Goal: Task Accomplishment & Management: Manage account settings

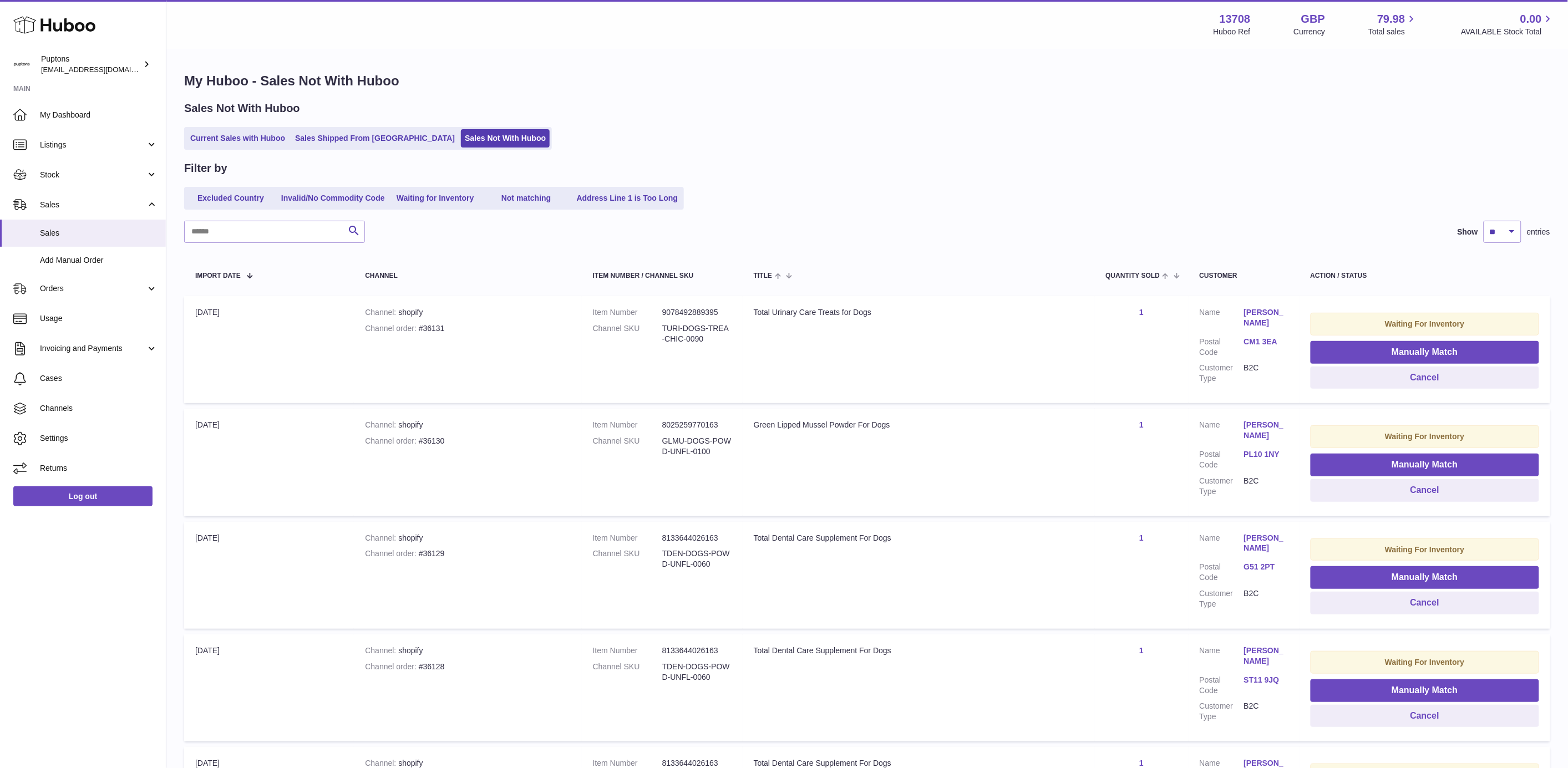
click at [57, 28] on icon at bounding box center [54, 25] width 82 height 22
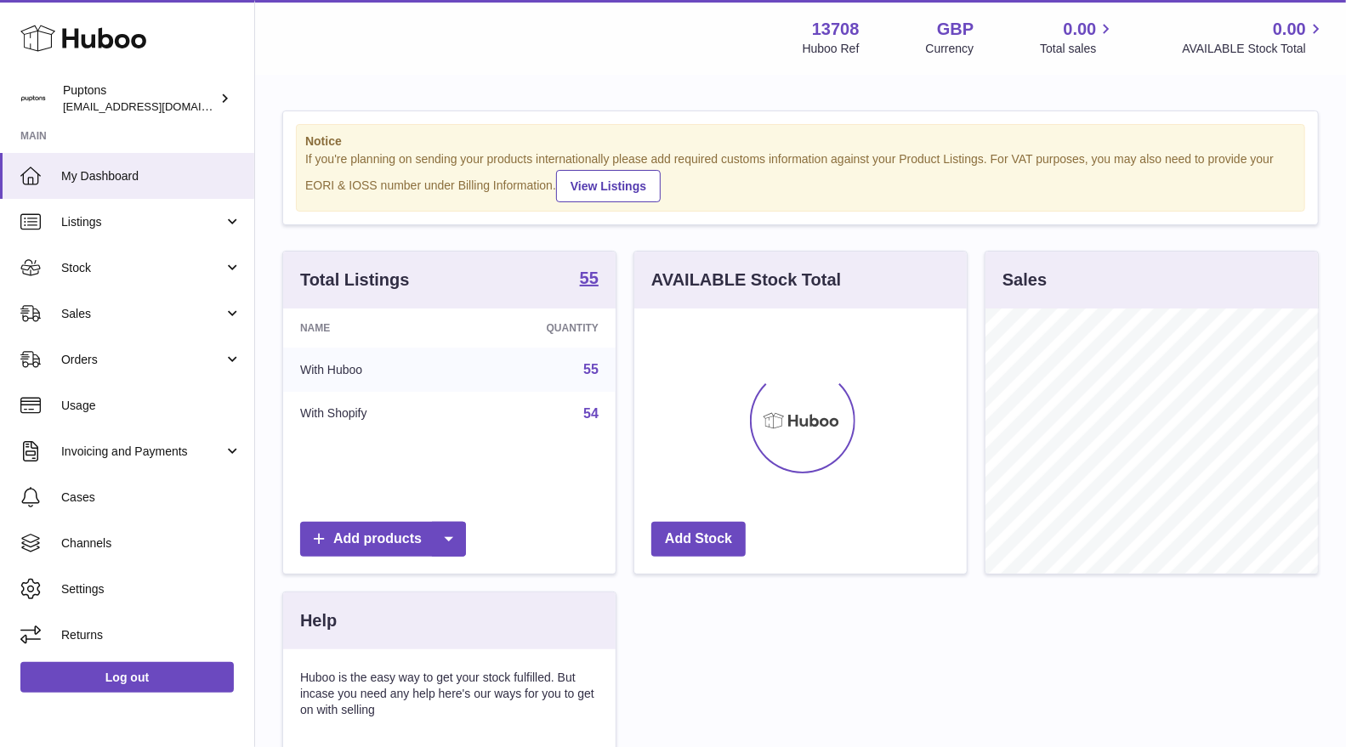
scroll to position [264, 332]
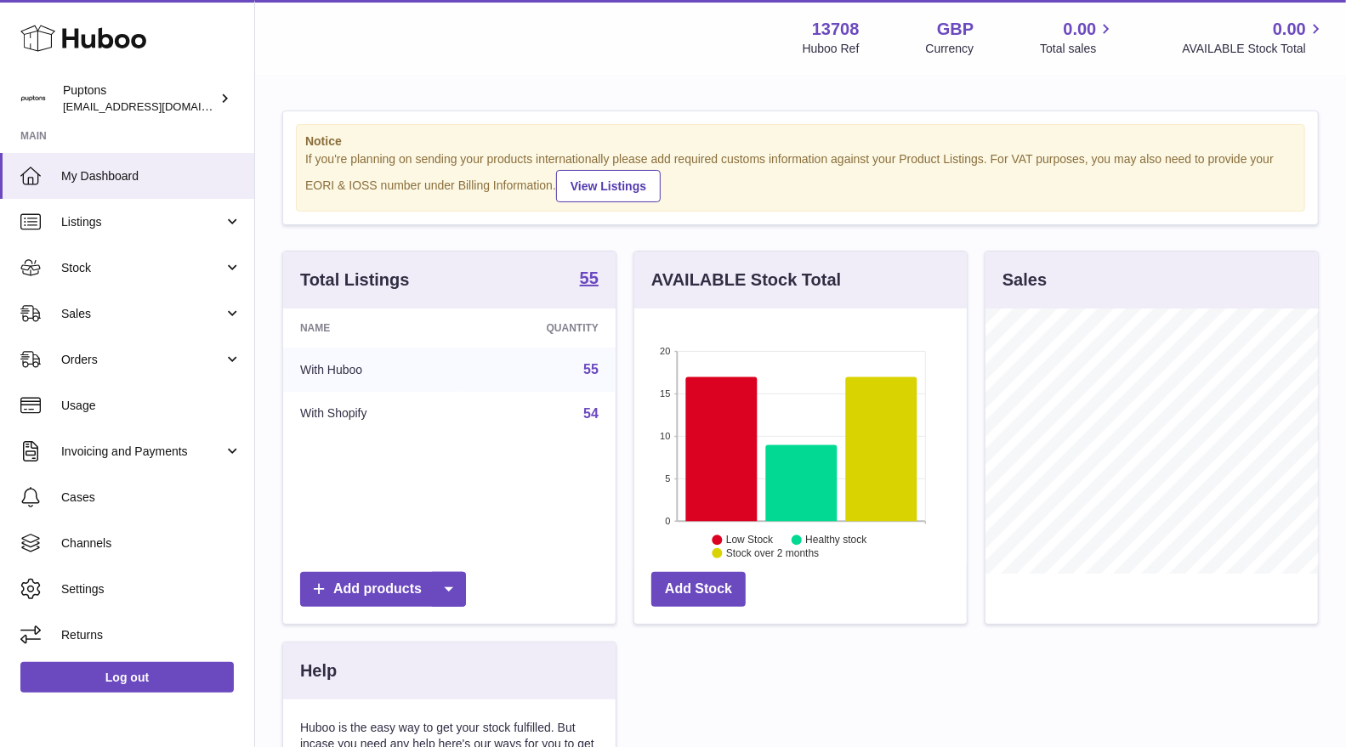
click at [124, 292] on link "Sales" at bounding box center [127, 314] width 254 height 46
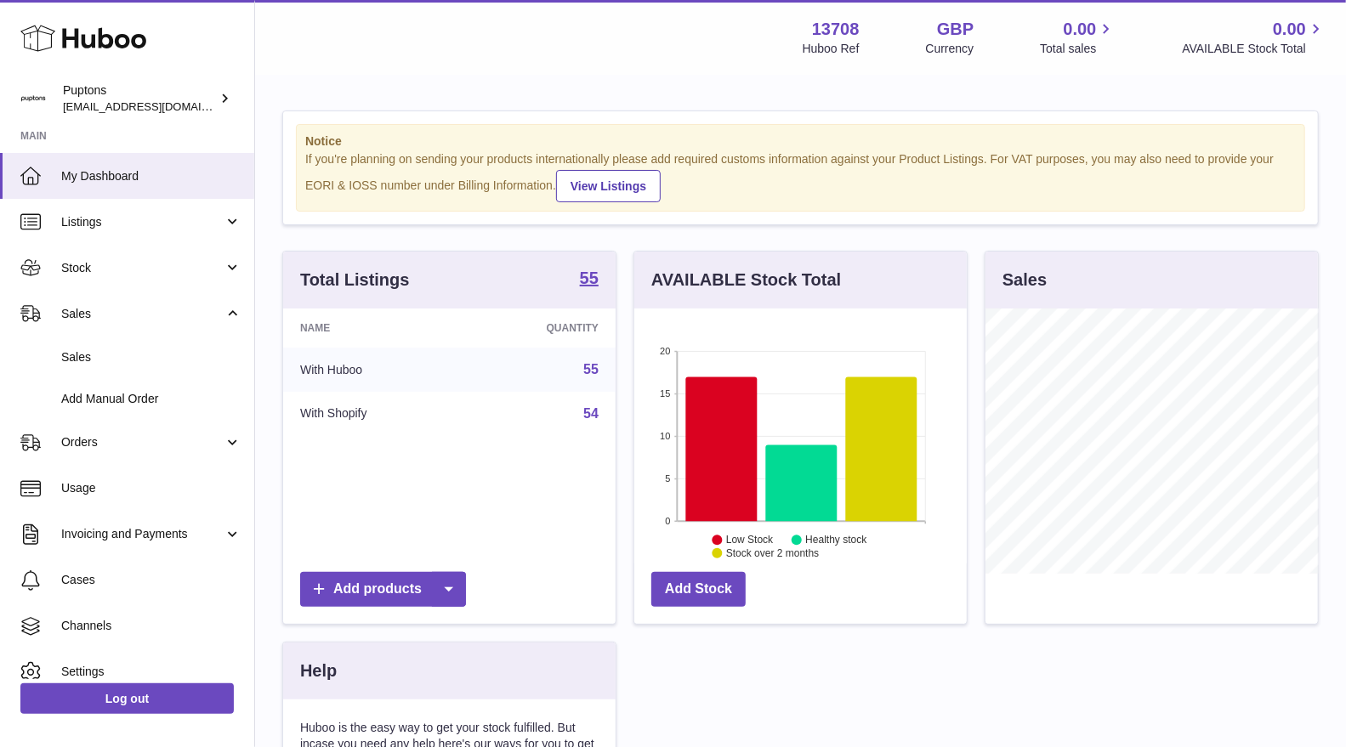
click at [91, 357] on span "Sales" at bounding box center [151, 357] width 180 height 16
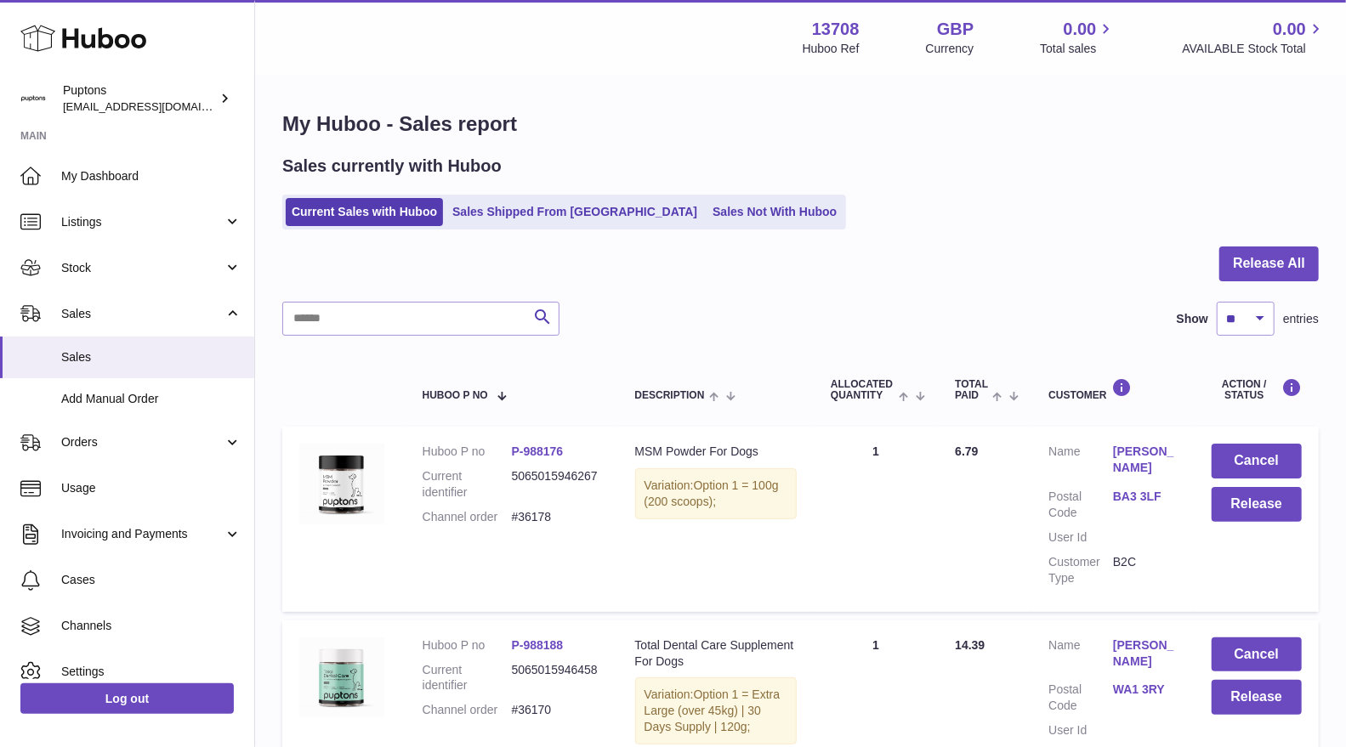
click at [531, 213] on link "Sales Shipped From Huboo" at bounding box center [574, 212] width 257 height 28
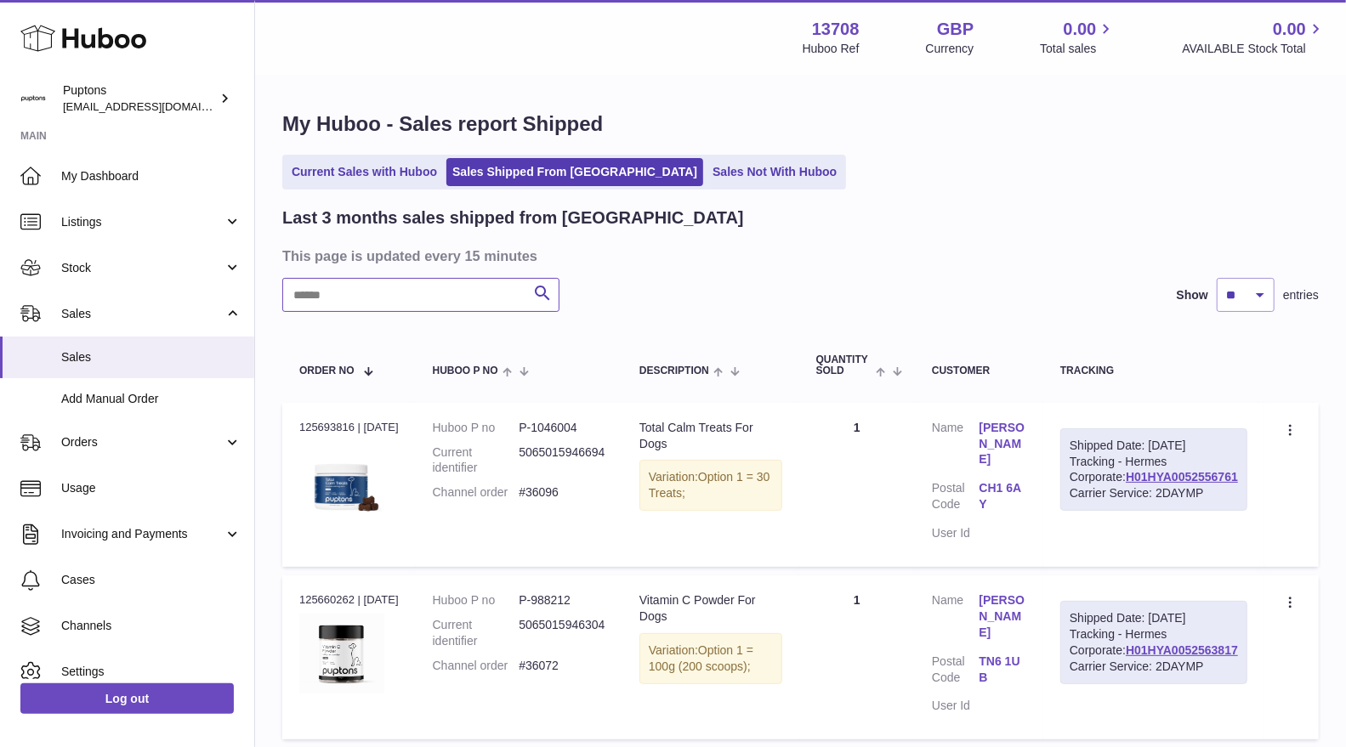
click at [407, 294] on input "text" at bounding box center [420, 295] width 277 height 34
paste input "*****"
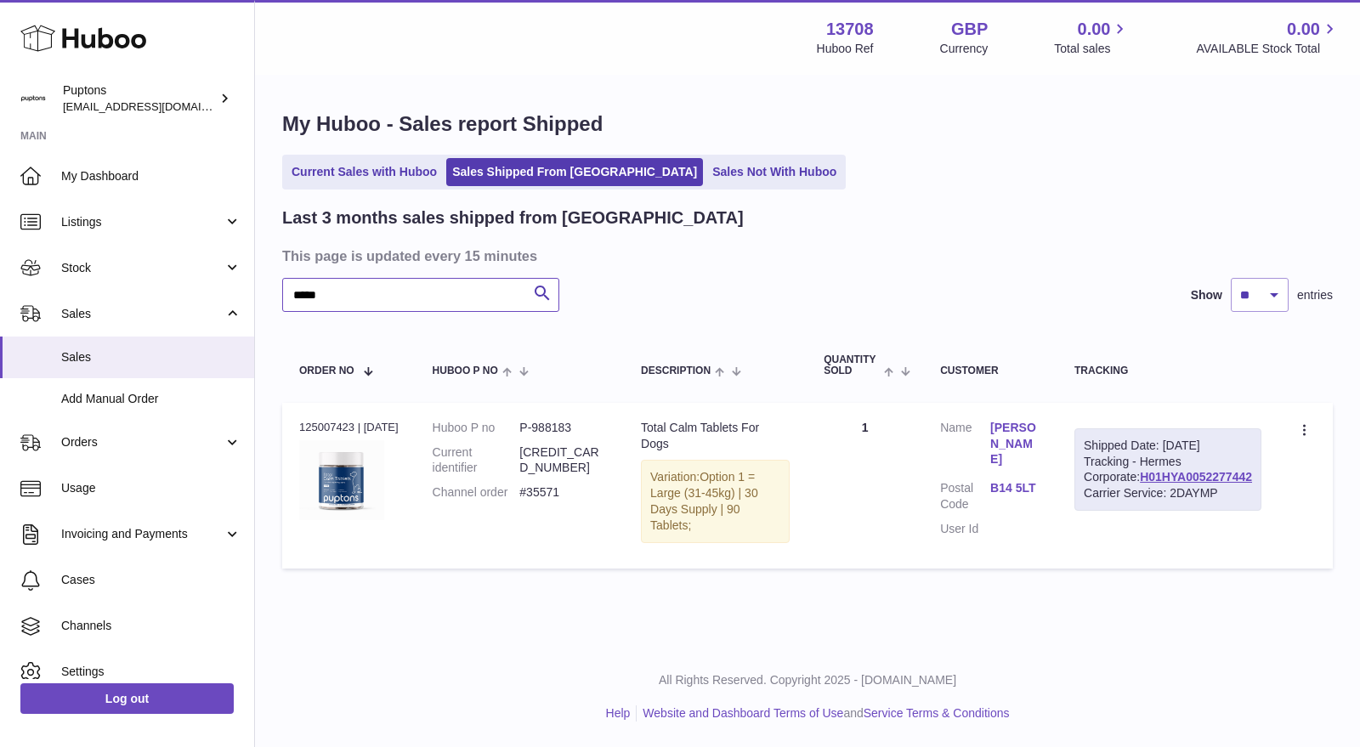
type input "*****"
click at [1299, 435] on icon at bounding box center [1306, 431] width 20 height 17
click at [1223, 497] on li "Duplicate Order" at bounding box center [1231, 504] width 170 height 37
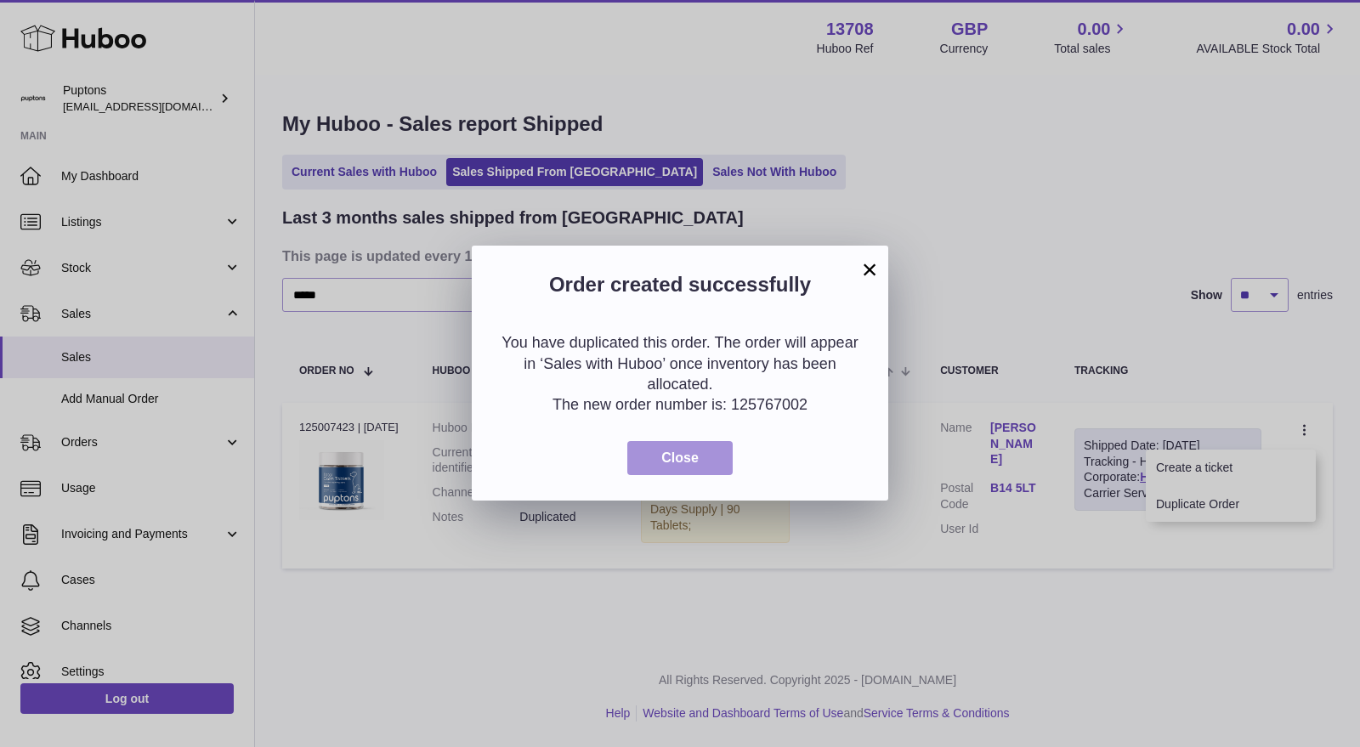
drag, startPoint x: 665, startPoint y: 473, endPoint x: 654, endPoint y: 461, distance: 16.9
click at [664, 473] on button "Close" at bounding box center [679, 458] width 105 height 35
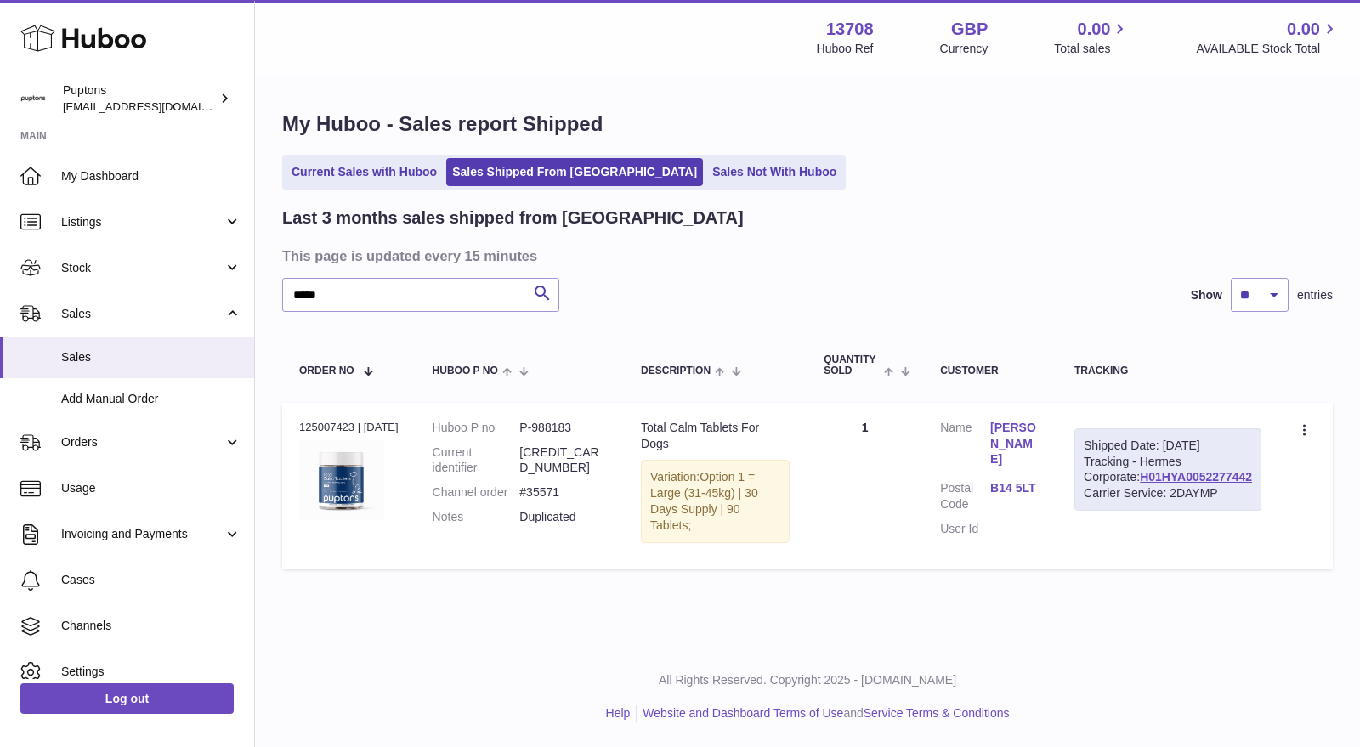
click at [417, 171] on link "Current Sales with Huboo" at bounding box center [364, 172] width 157 height 28
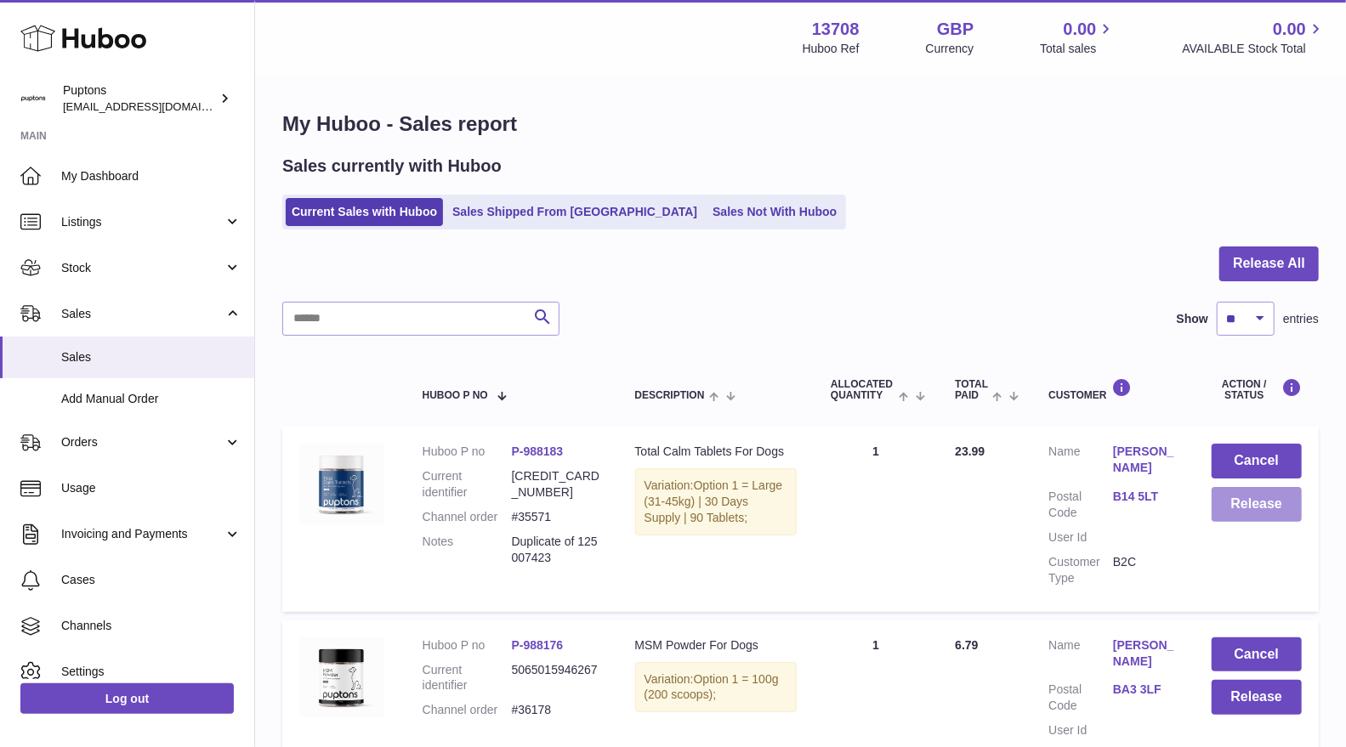
click at [1268, 502] on button "Release" at bounding box center [1256, 504] width 90 height 35
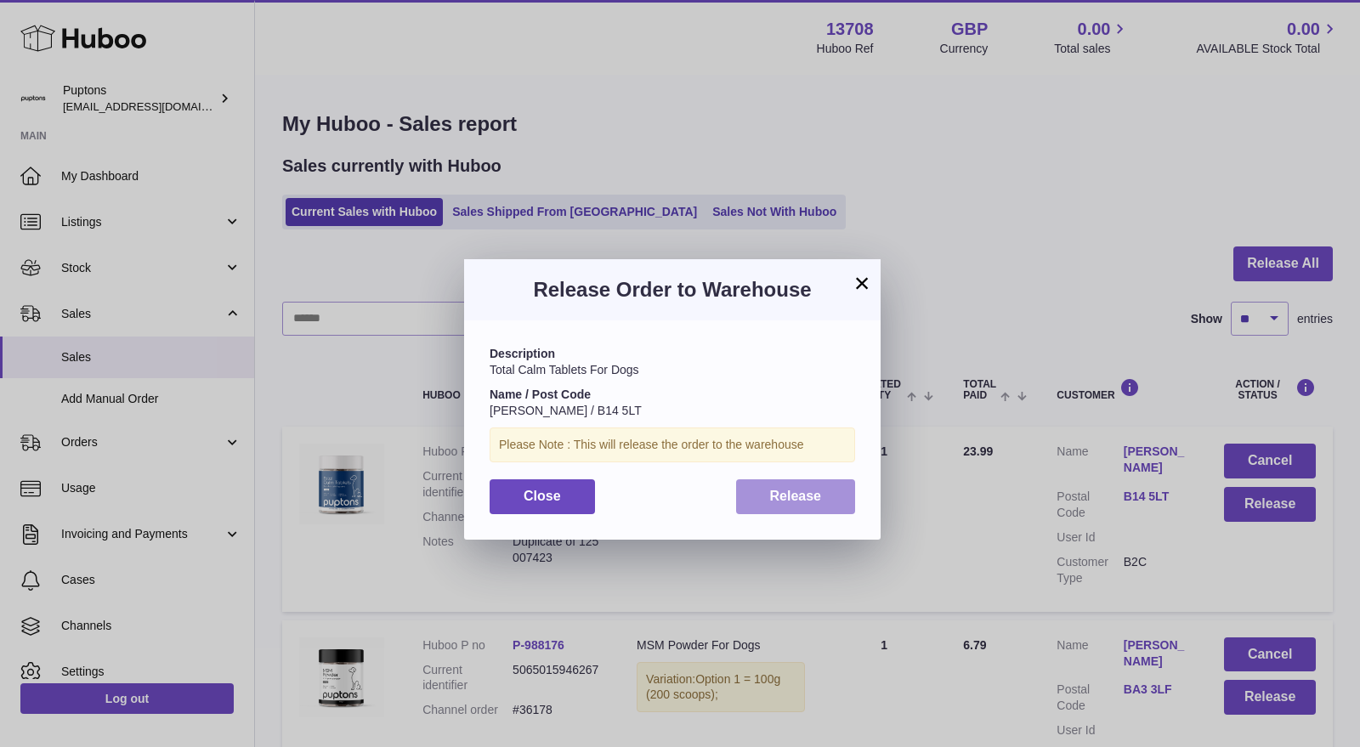
click at [785, 497] on span "Release" at bounding box center [796, 496] width 52 height 14
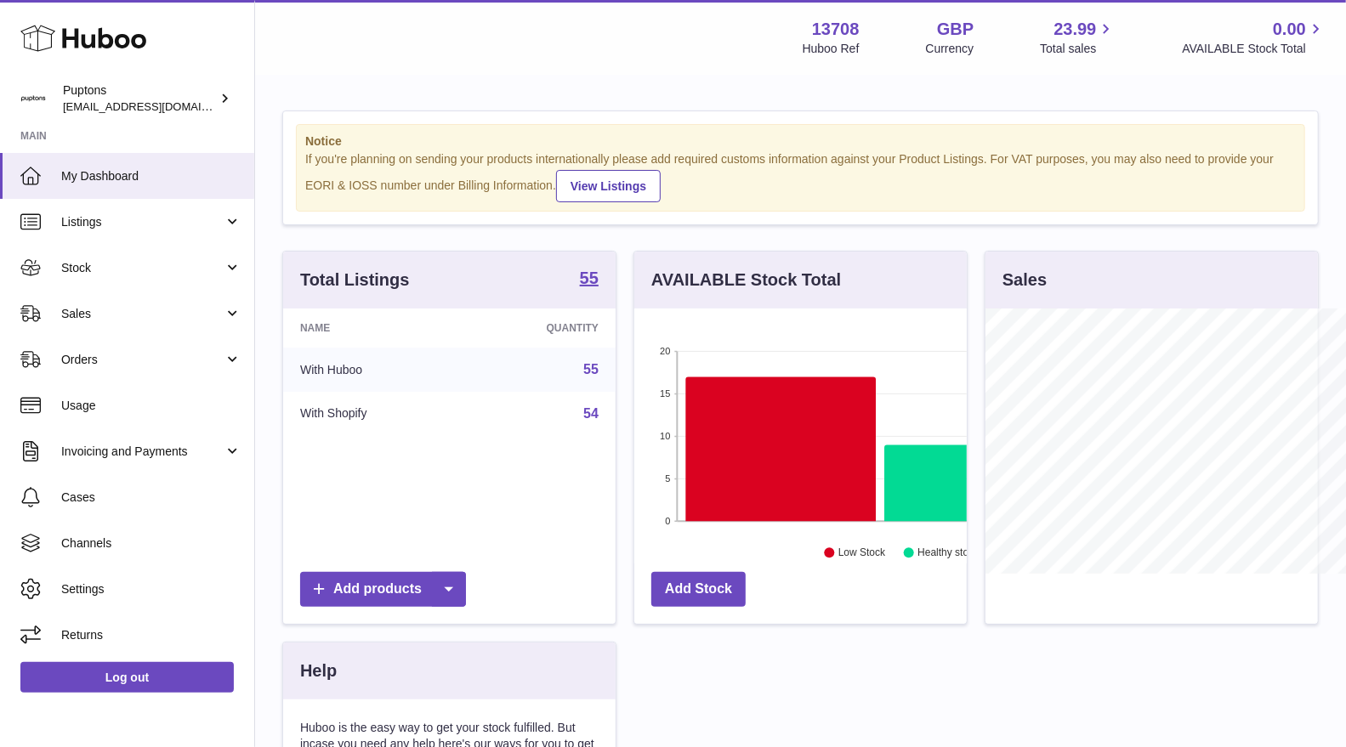
scroll to position [264, 332]
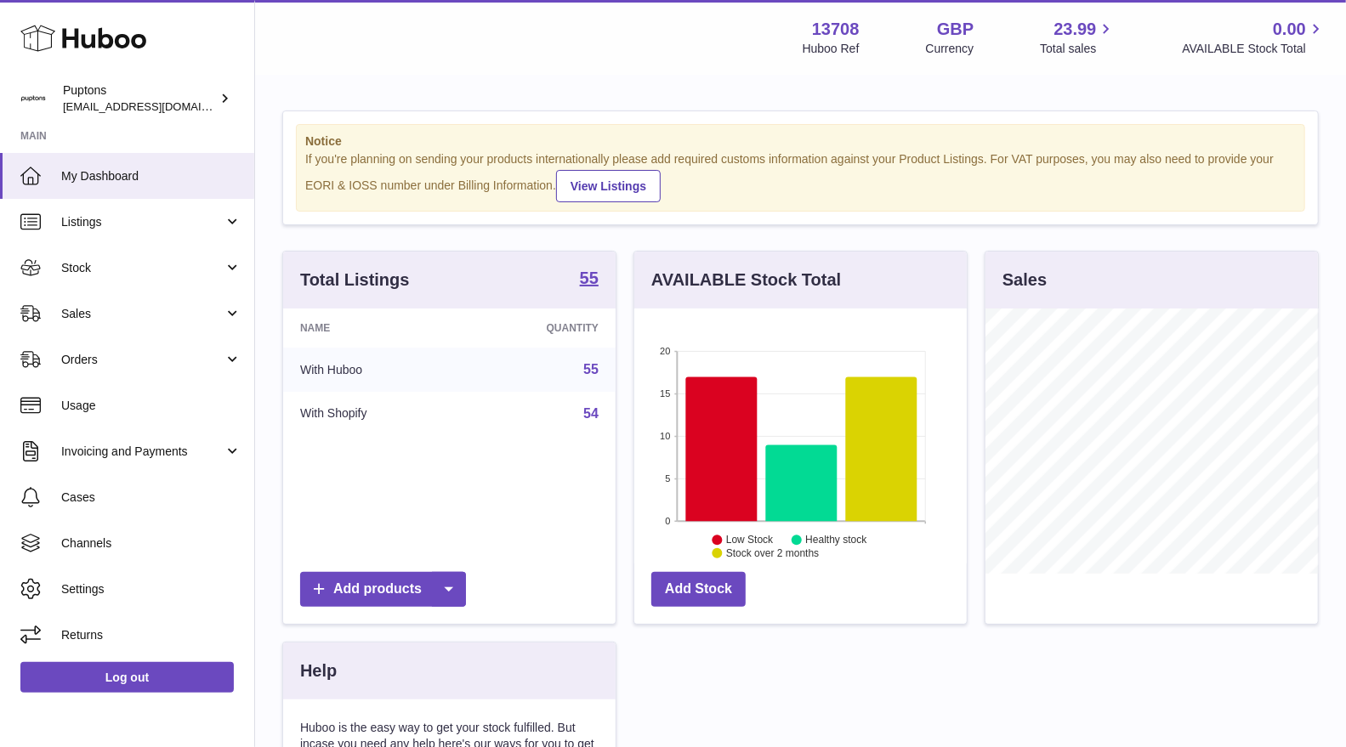
click at [88, 313] on span "Sales" at bounding box center [142, 314] width 162 height 16
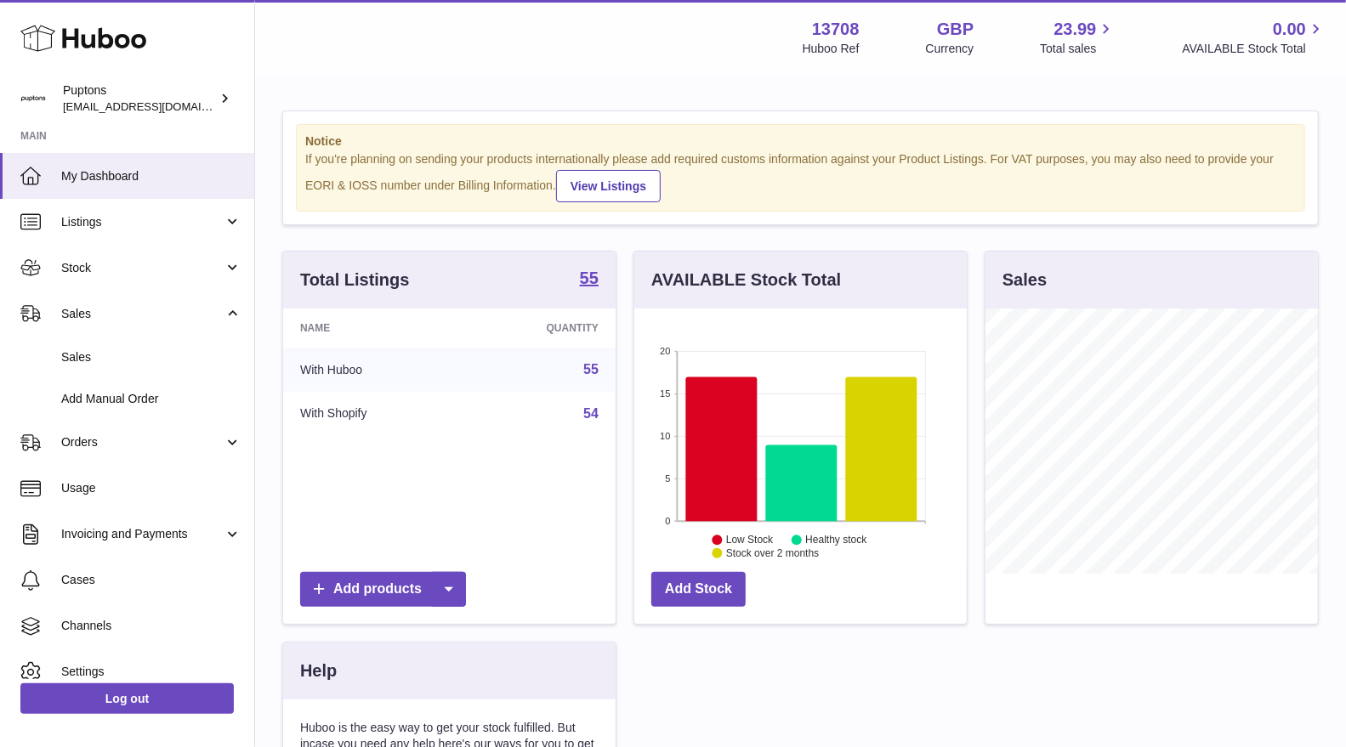
click at [92, 357] on span "Sales" at bounding box center [151, 357] width 180 height 16
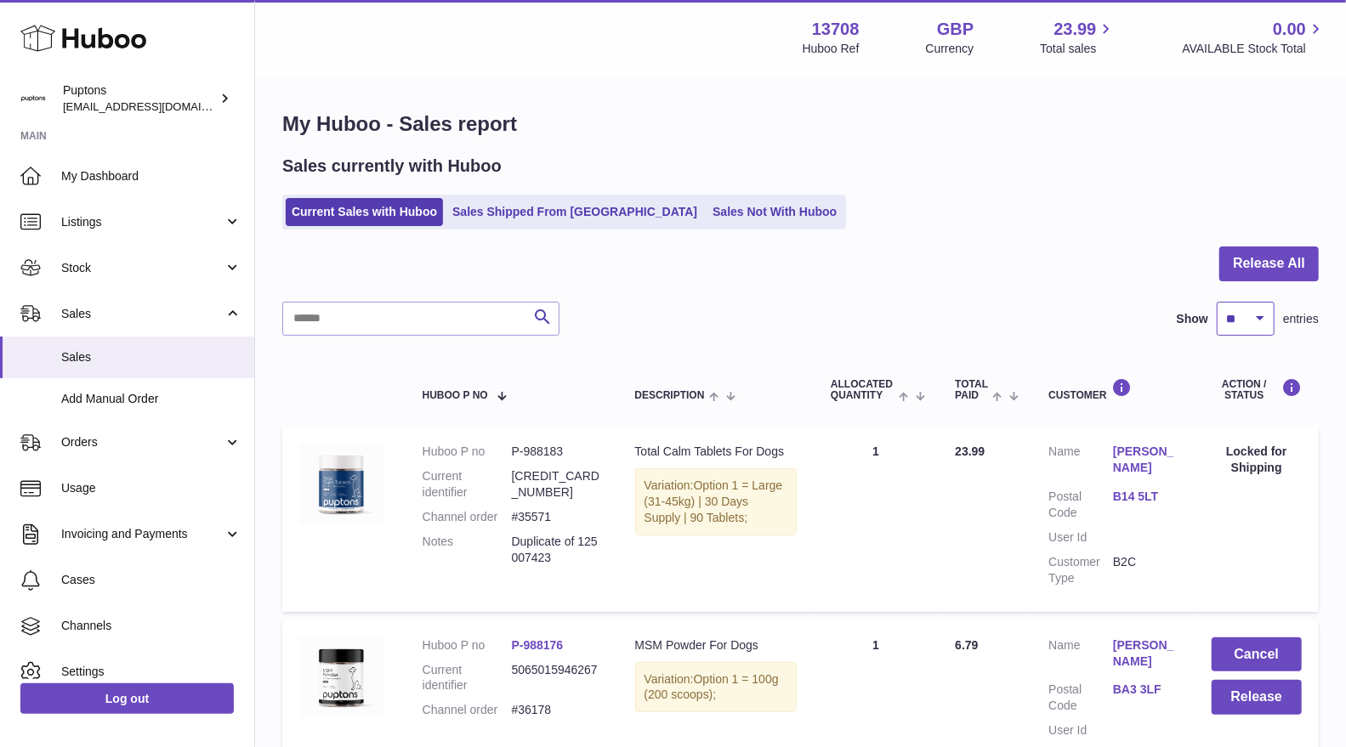
click at [1237, 323] on select "** ** ** ***" at bounding box center [1245, 319] width 58 height 34
select select "**"
click at [1216, 302] on select "** ** ** ***" at bounding box center [1245, 319] width 58 height 34
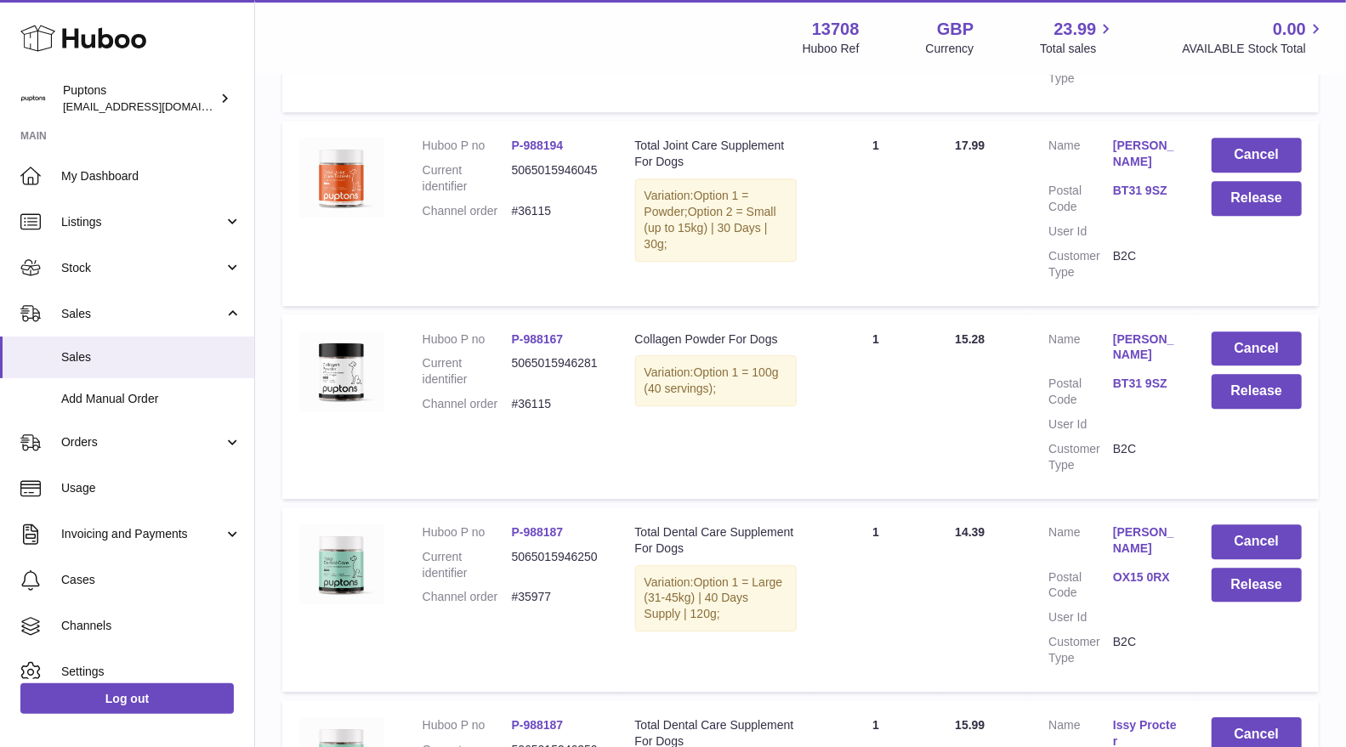
scroll to position [2644, 0]
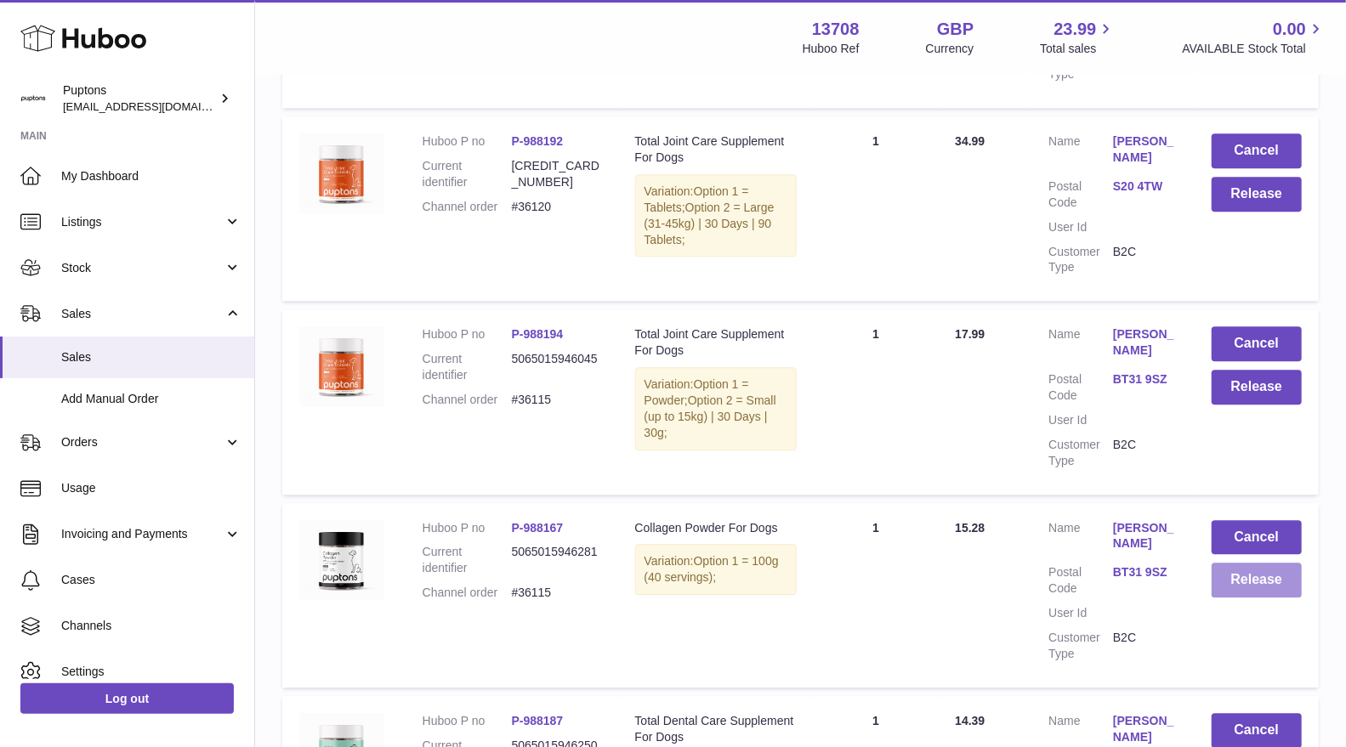
click at [1244, 597] on button "Release" at bounding box center [1256, 580] width 90 height 35
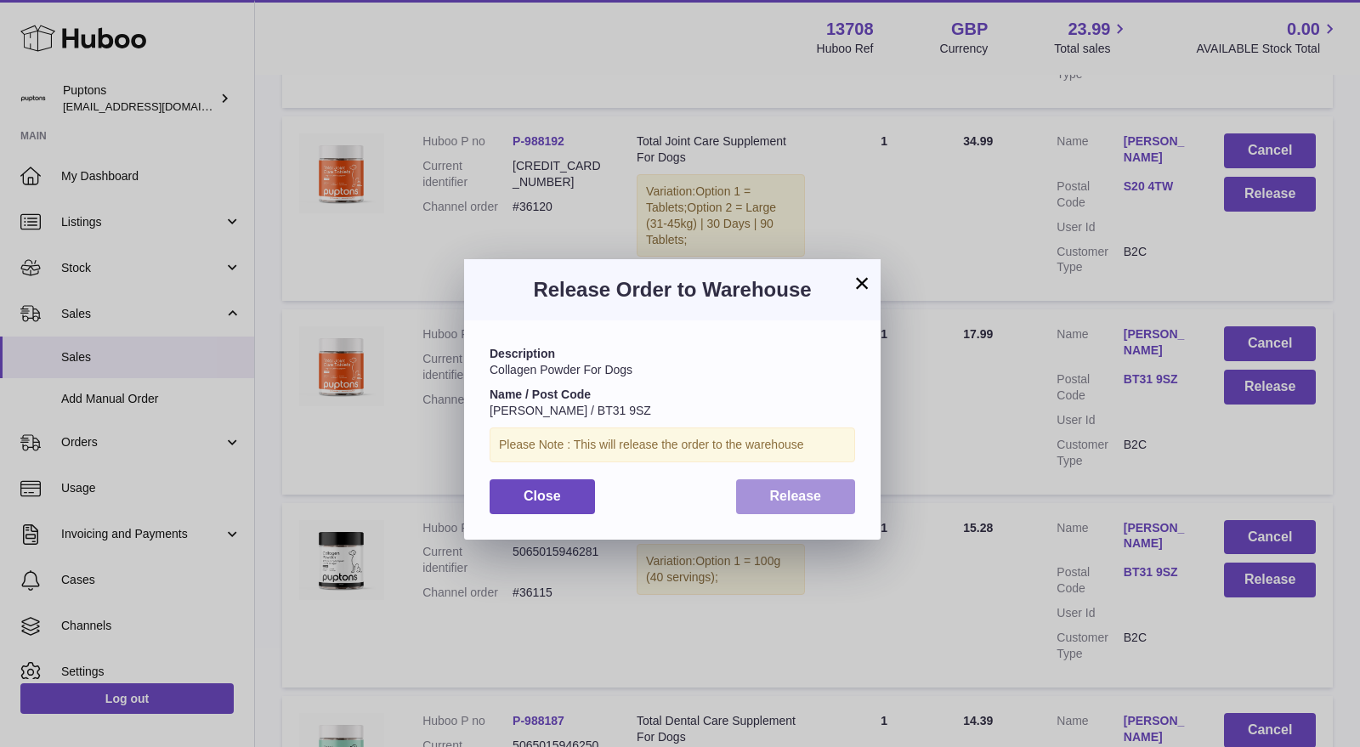
drag, startPoint x: 787, startPoint y: 507, endPoint x: 863, endPoint y: 486, distance: 78.6
click at [787, 507] on button "Release" at bounding box center [796, 496] width 120 height 35
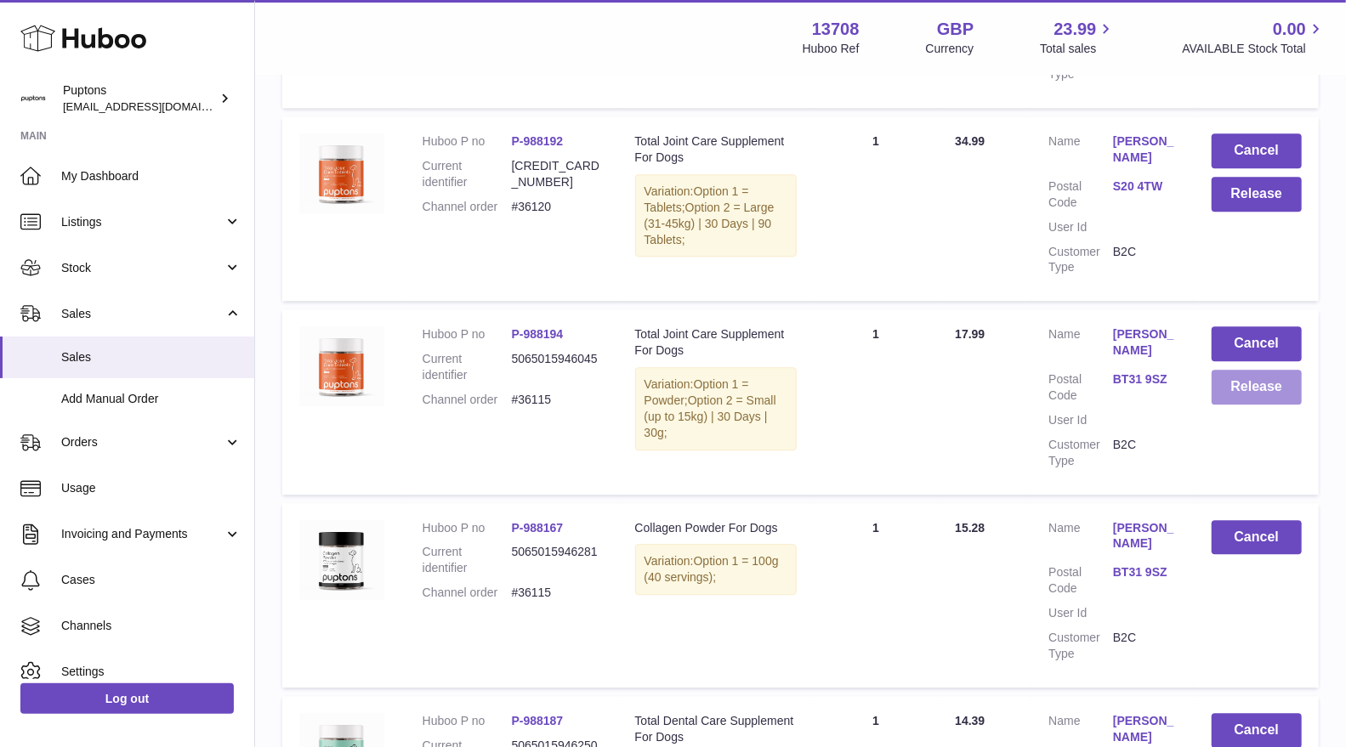
click at [1261, 400] on button "Release" at bounding box center [1256, 387] width 90 height 35
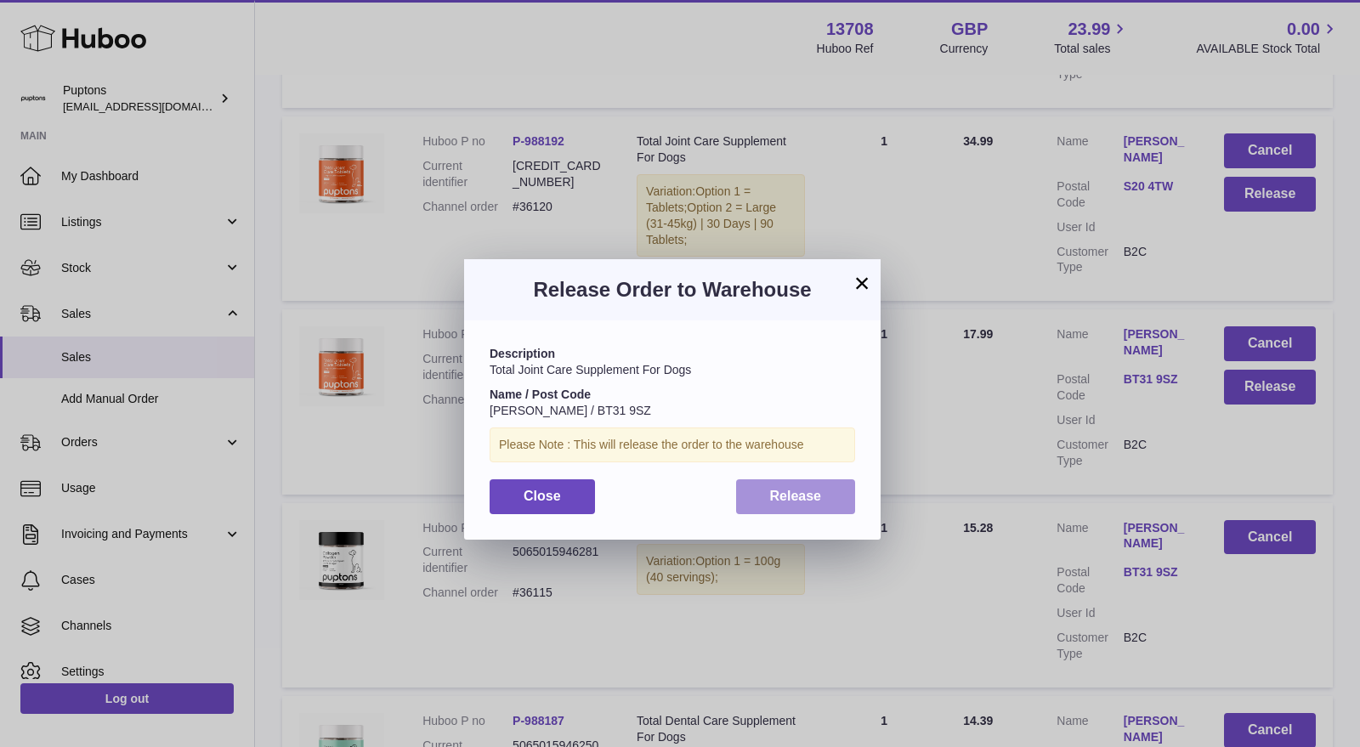
drag, startPoint x: 813, startPoint y: 502, endPoint x: 867, endPoint y: 493, distance: 55.1
click at [813, 502] on span "Release" at bounding box center [796, 496] width 52 height 14
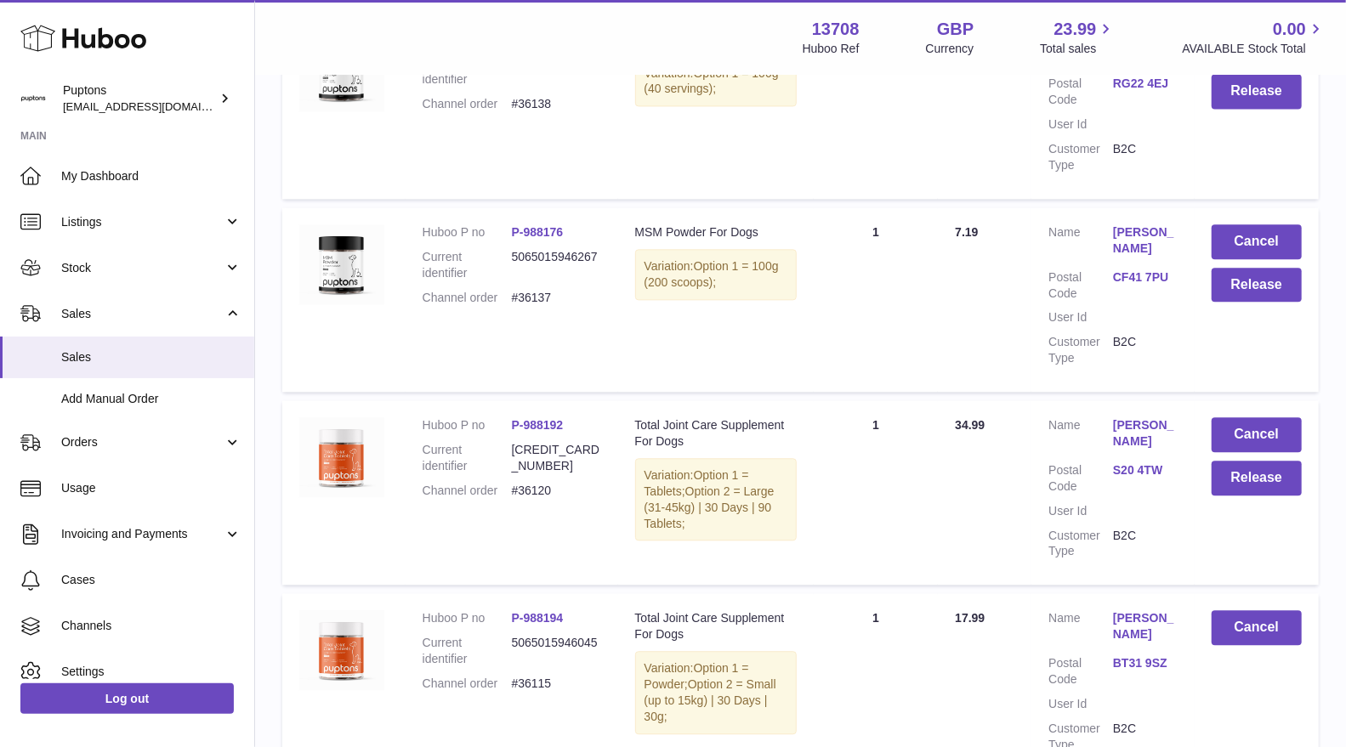
scroll to position [2266, 0]
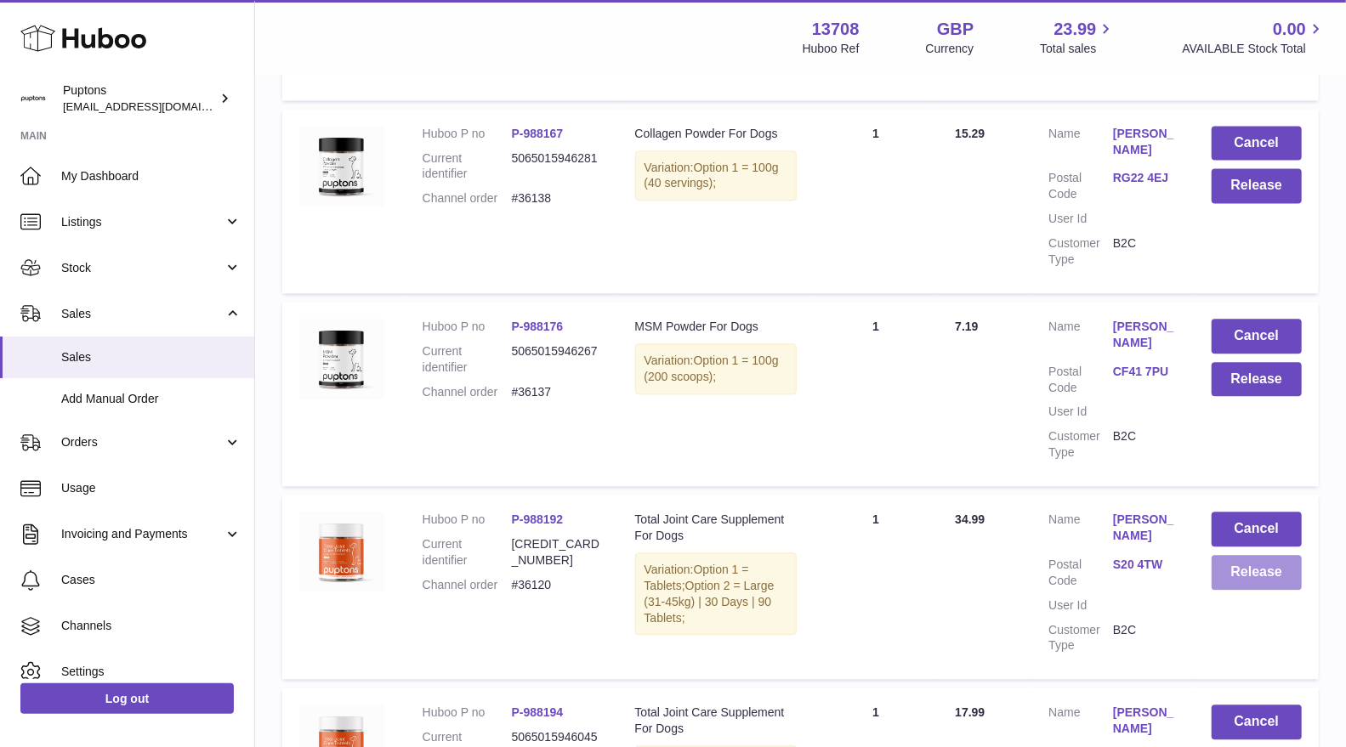
click at [1233, 590] on button "Release" at bounding box center [1256, 572] width 90 height 35
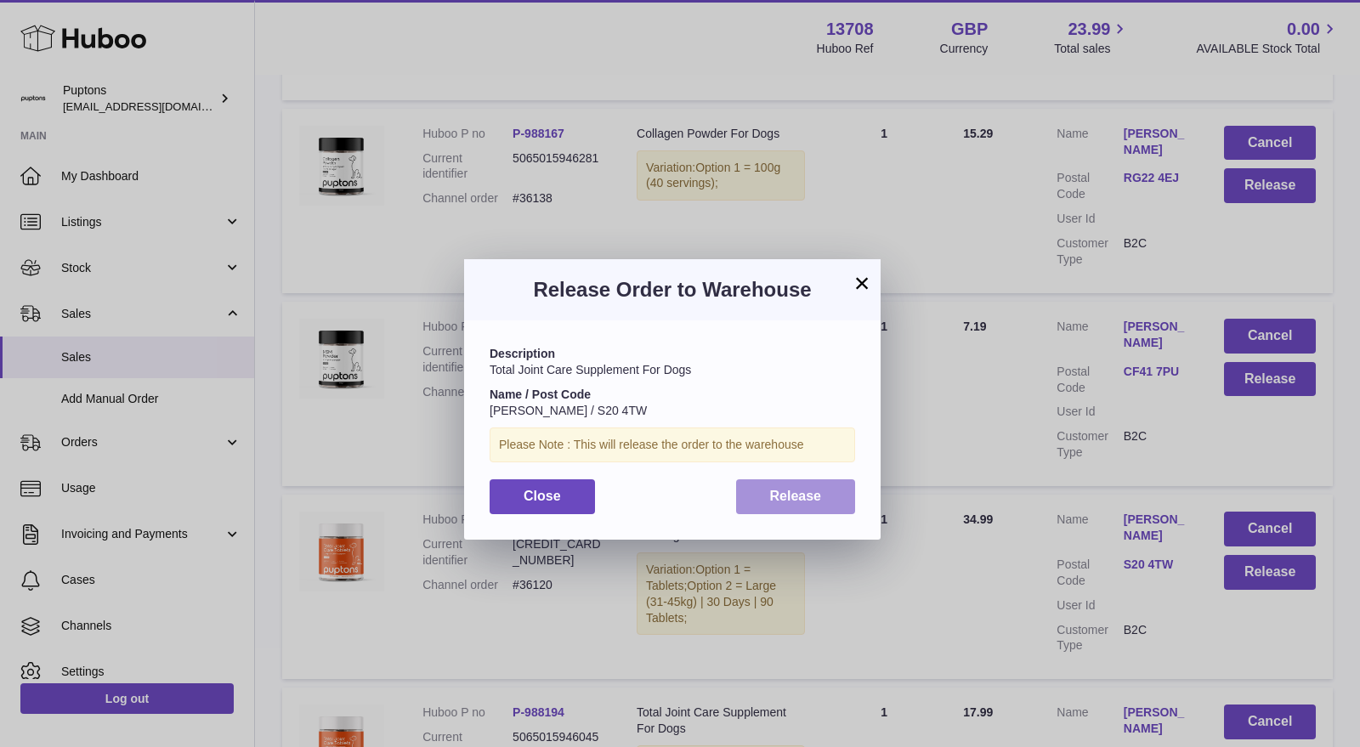
click at [779, 500] on span "Release" at bounding box center [796, 496] width 52 height 14
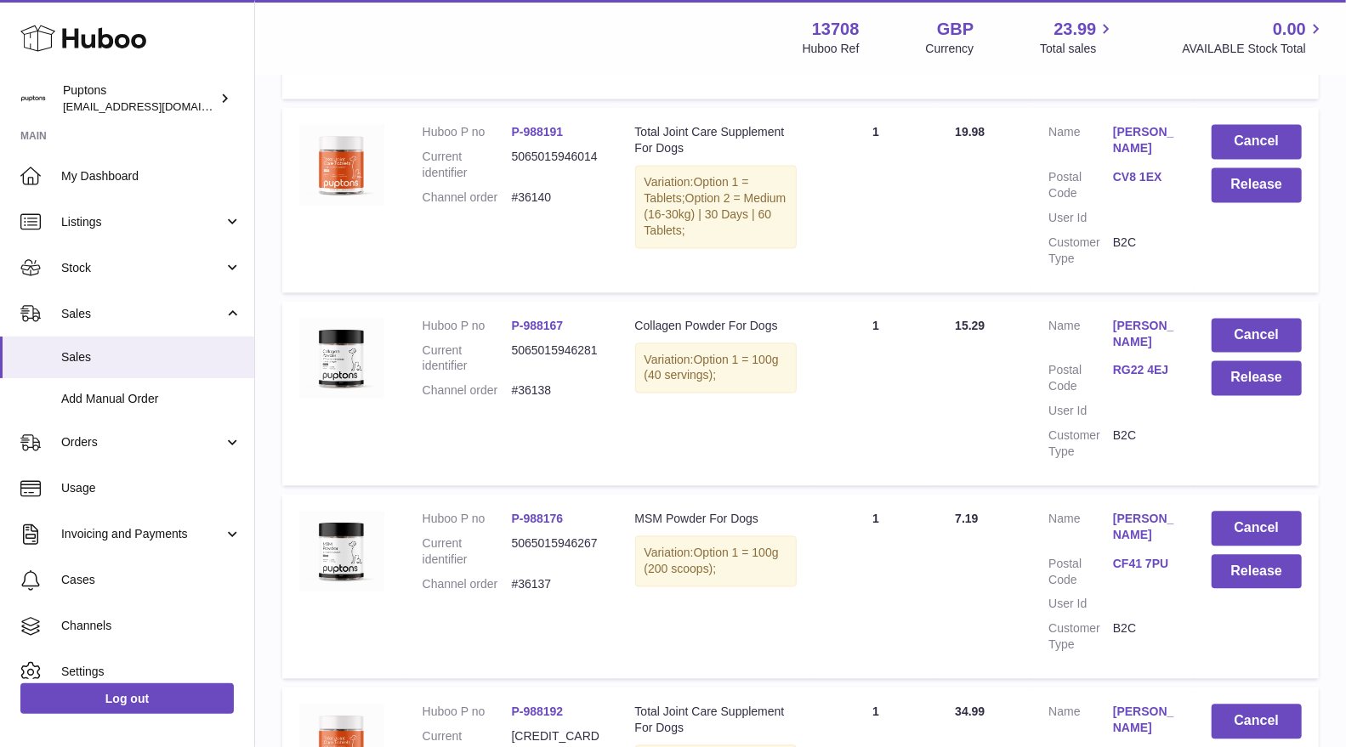
scroll to position [1983, 0]
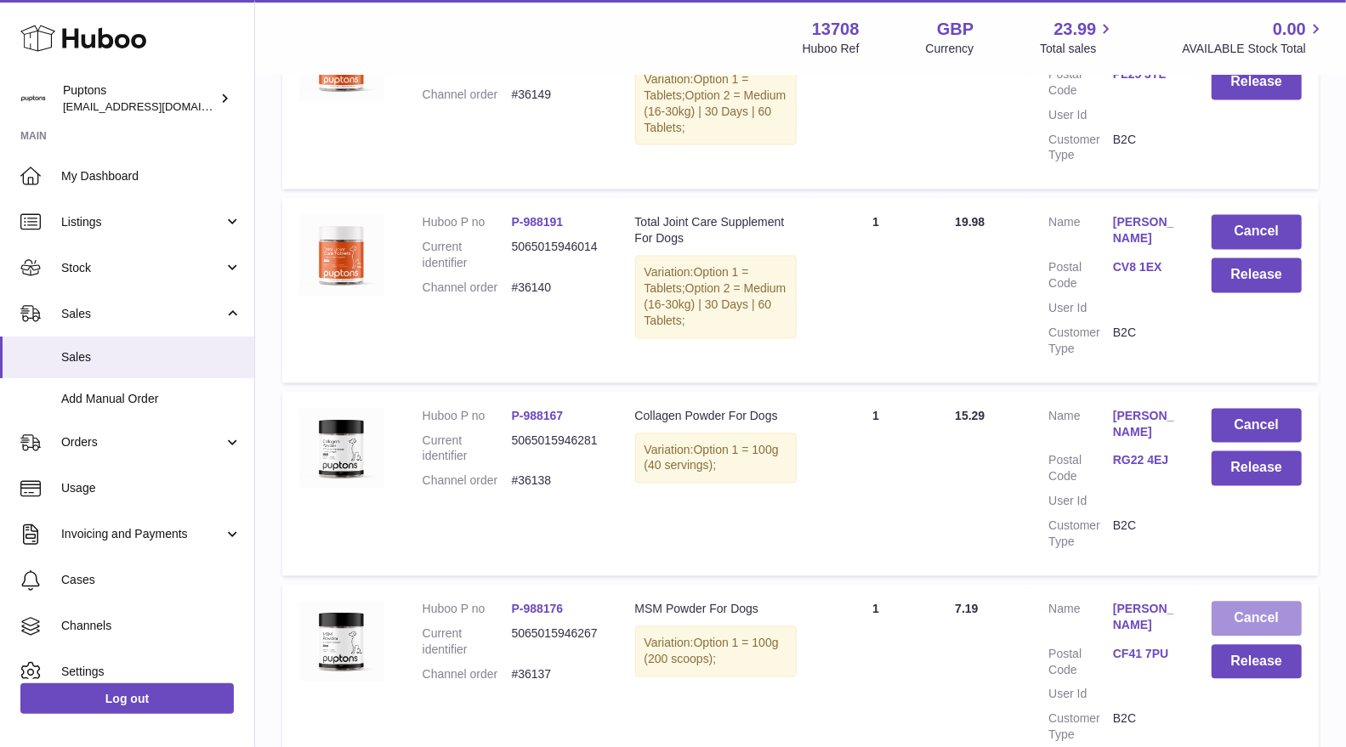
click at [1245, 635] on button "Cancel" at bounding box center [1256, 619] width 90 height 35
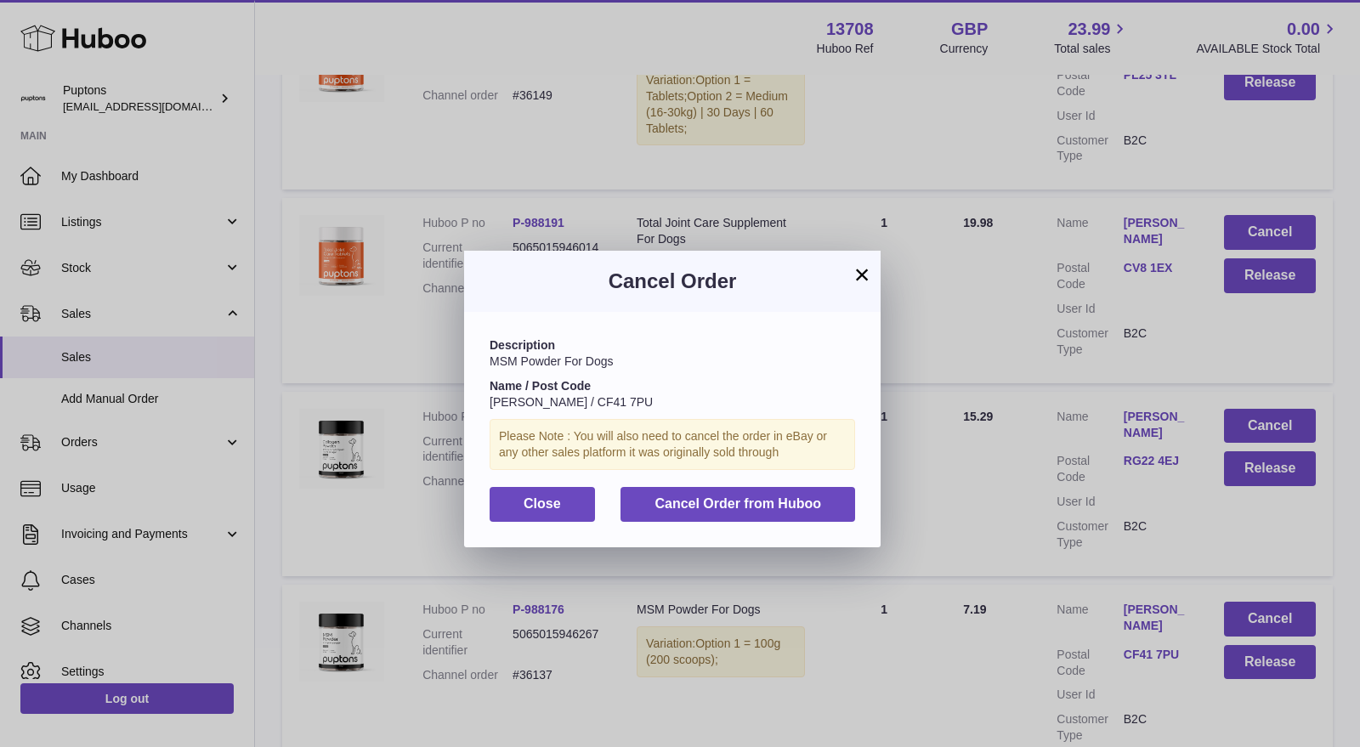
click at [769, 484] on div "Description MSM Powder For Dogs Name / Post Code [PERSON_NAME] / CF41 7PU Pleas…" at bounding box center [672, 429] width 417 height 235
click at [774, 496] on span "Cancel Order from Huboo" at bounding box center [738, 503] width 167 height 14
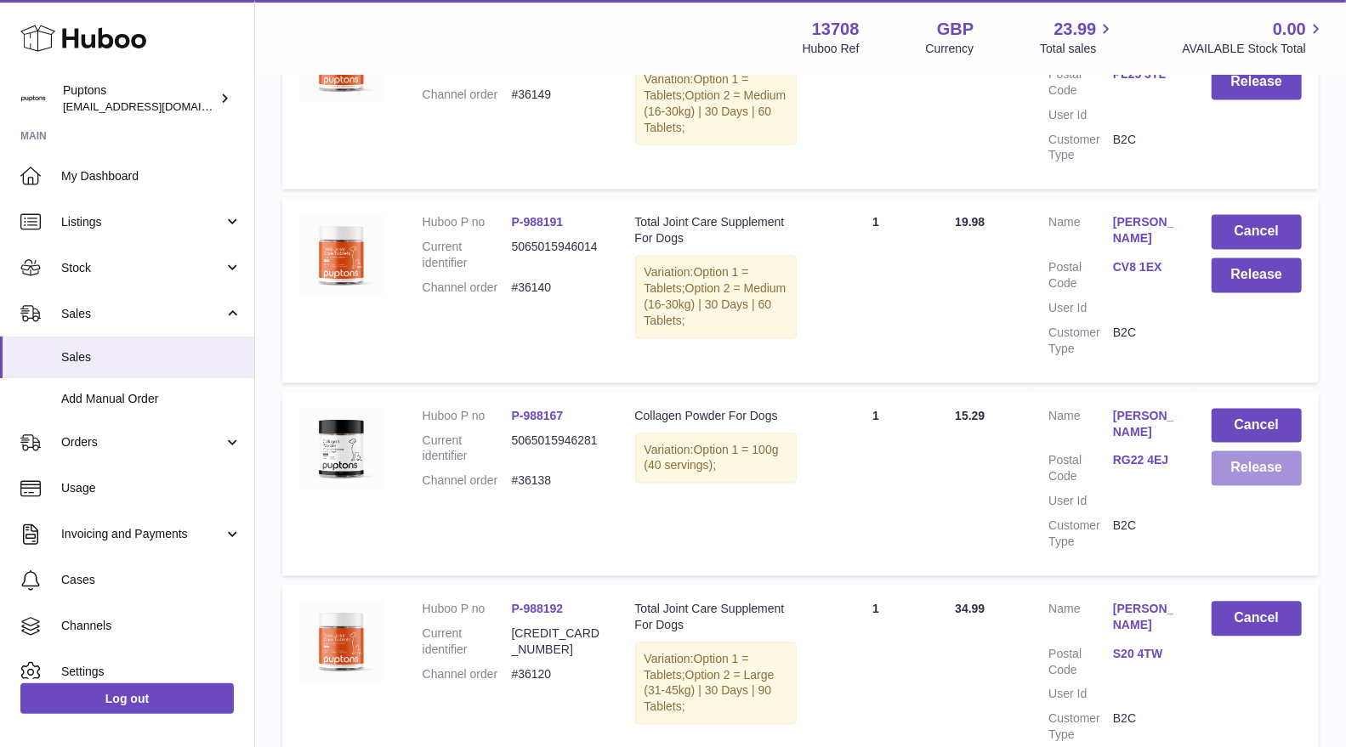
click at [1261, 485] on button "Release" at bounding box center [1256, 468] width 90 height 35
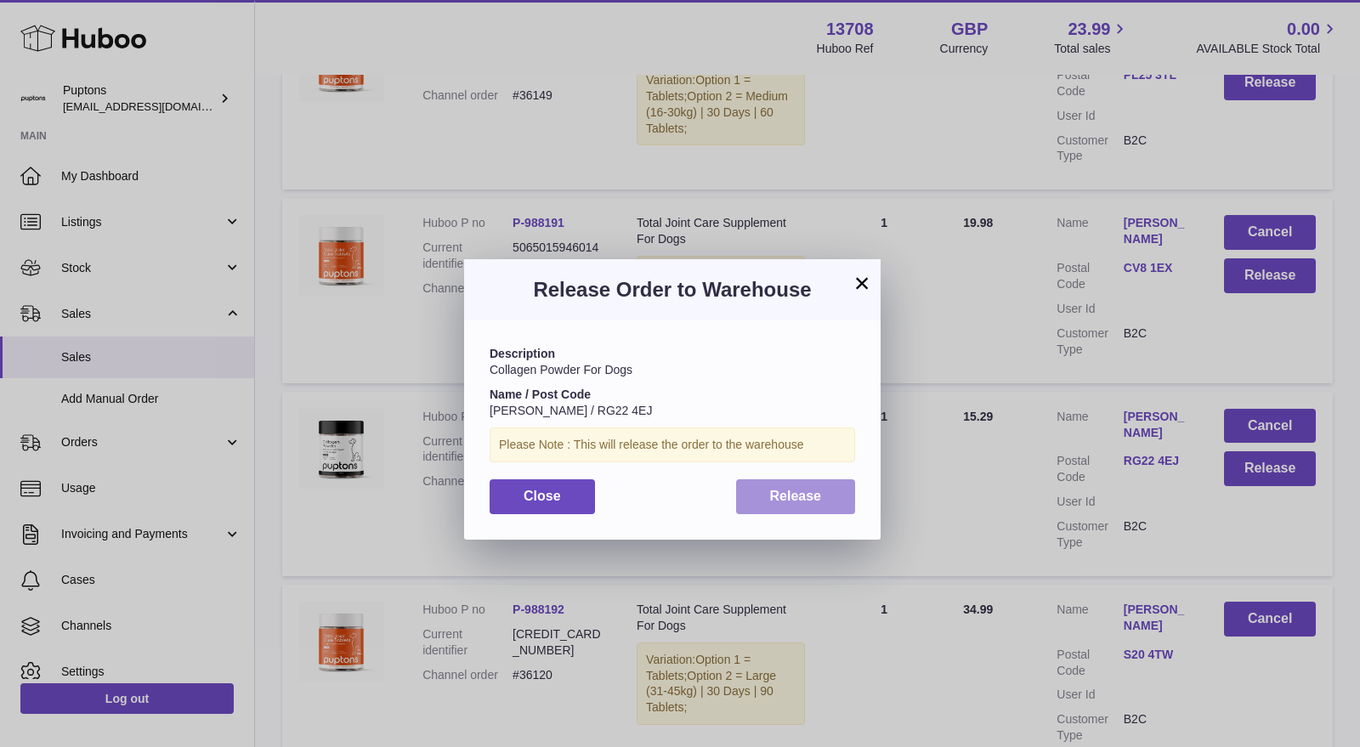
click at [842, 497] on button "Release" at bounding box center [796, 496] width 120 height 35
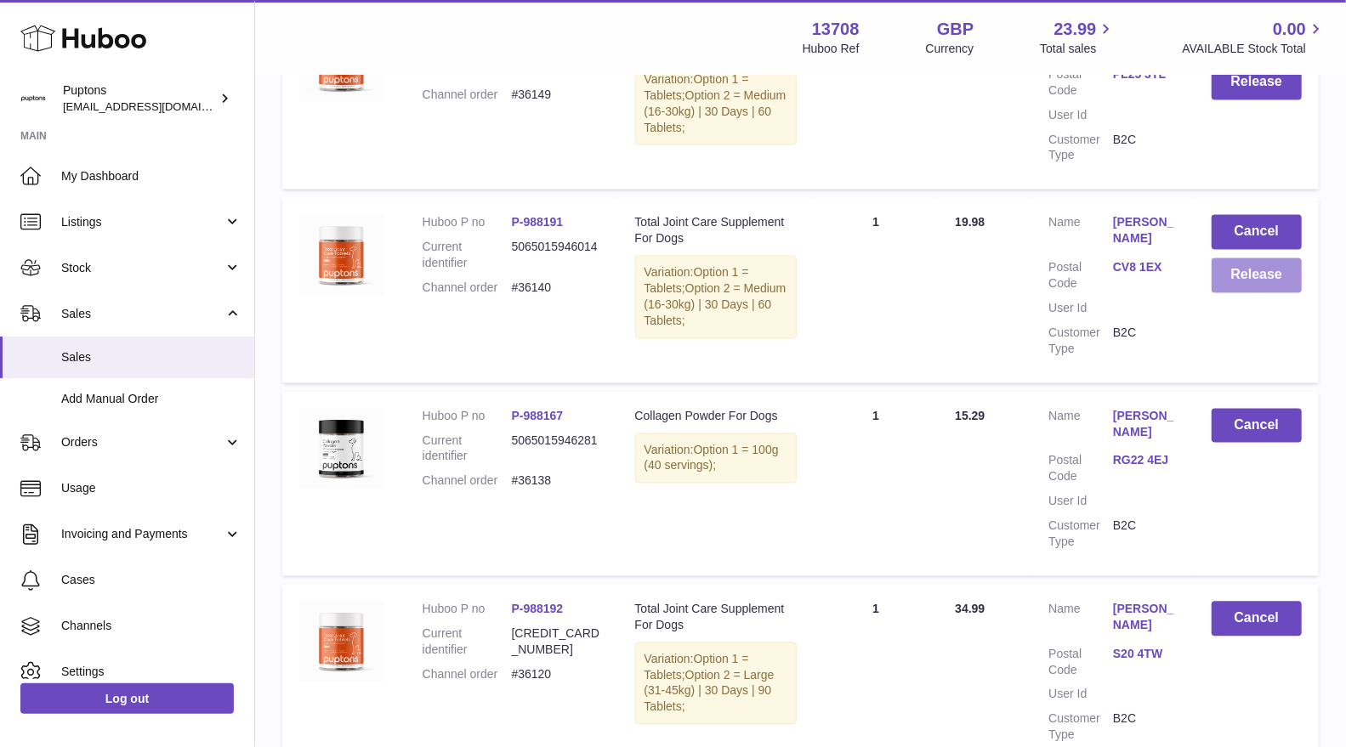
click at [1243, 293] on button "Release" at bounding box center [1256, 275] width 90 height 35
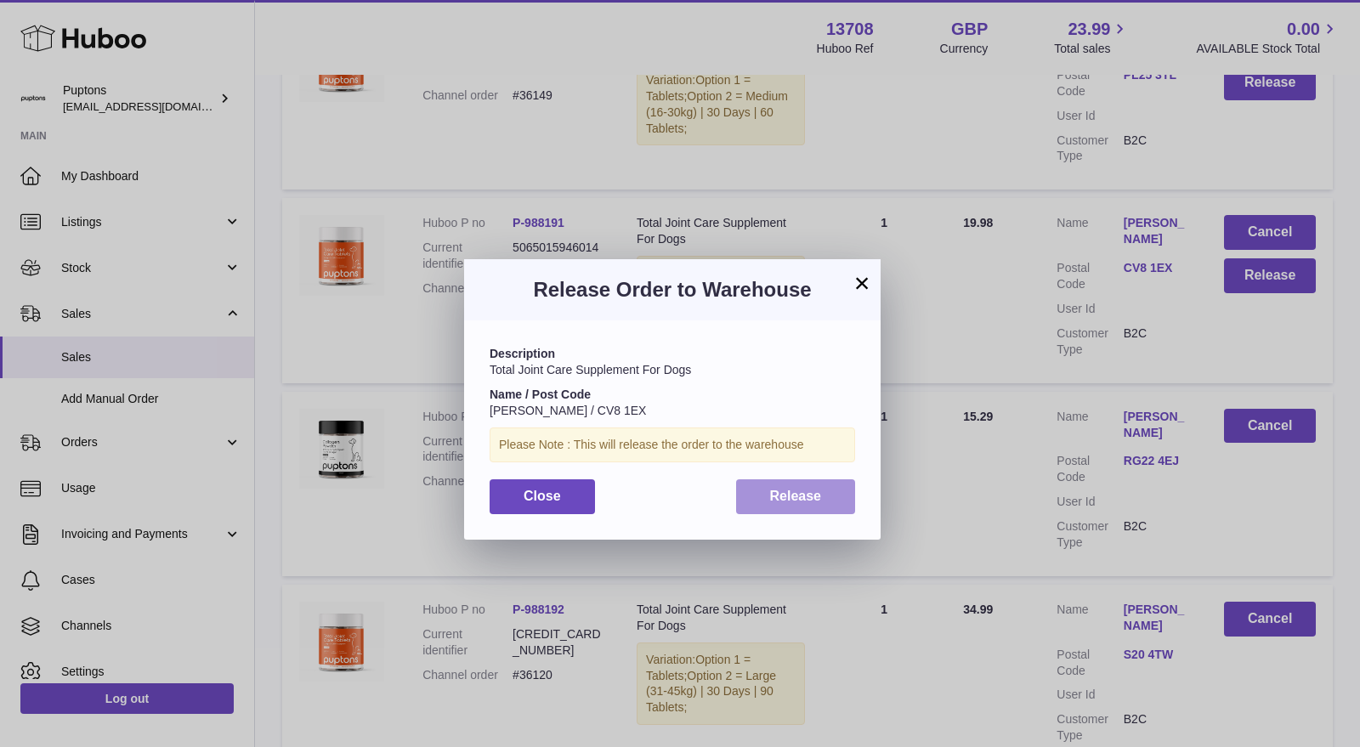
click at [808, 502] on span "Release" at bounding box center [796, 496] width 52 height 14
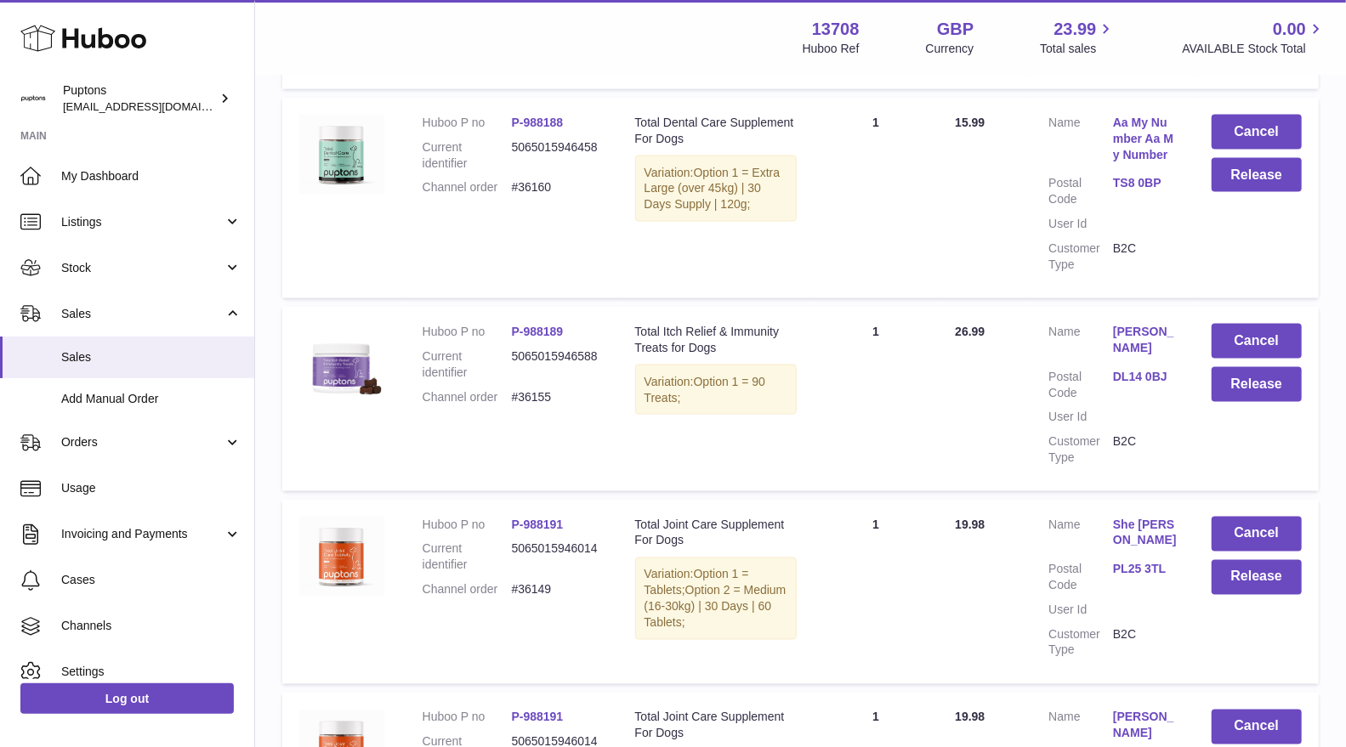
scroll to position [1511, 0]
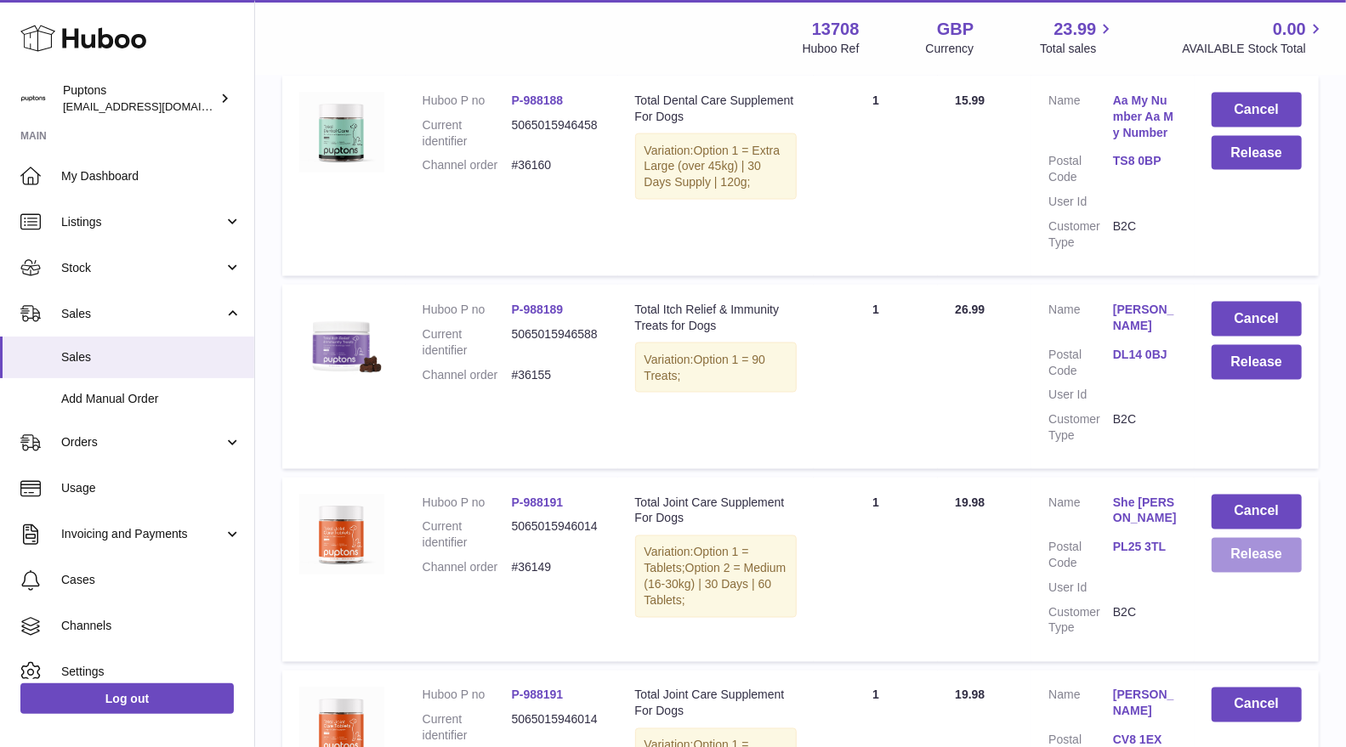
click at [1272, 573] on button "Release" at bounding box center [1256, 555] width 90 height 35
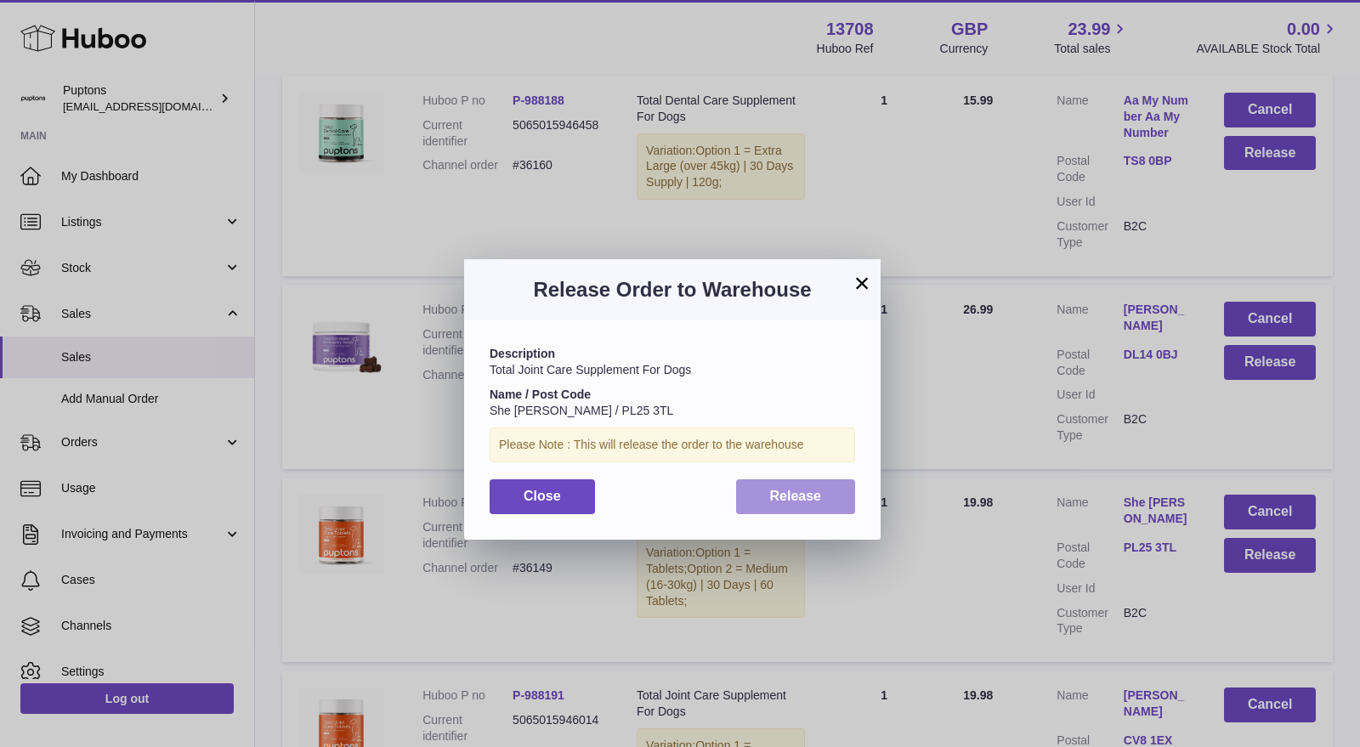
click at [795, 489] on span "Release" at bounding box center [796, 496] width 52 height 14
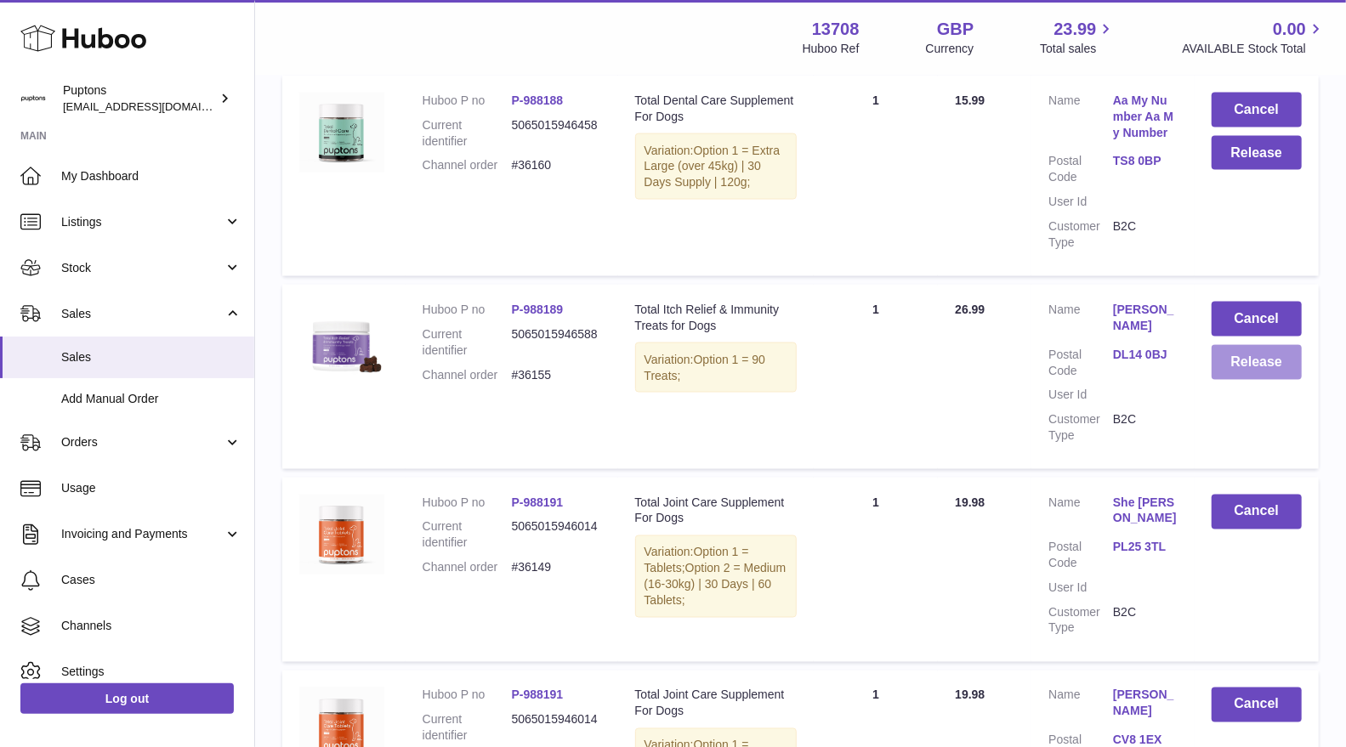
click at [1273, 380] on button "Release" at bounding box center [1256, 362] width 90 height 35
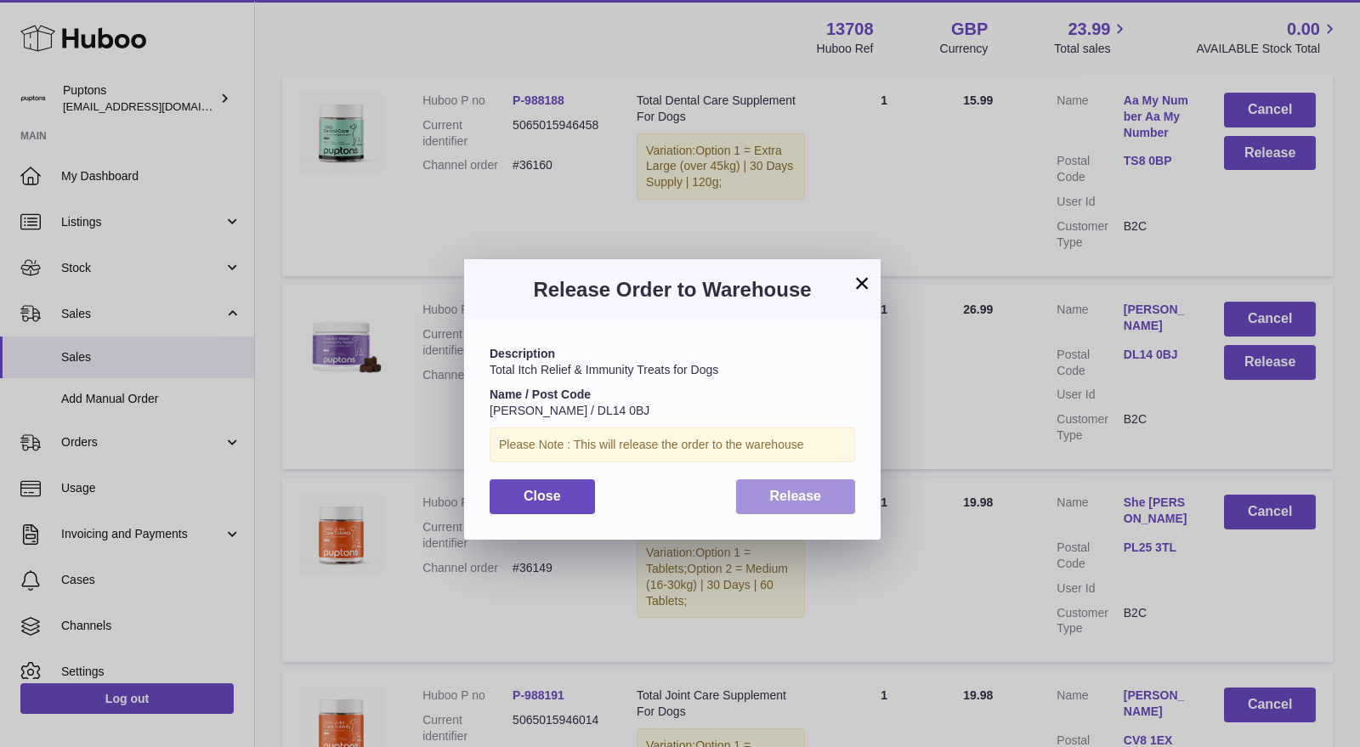
click at [793, 495] on span "Release" at bounding box center [796, 496] width 52 height 14
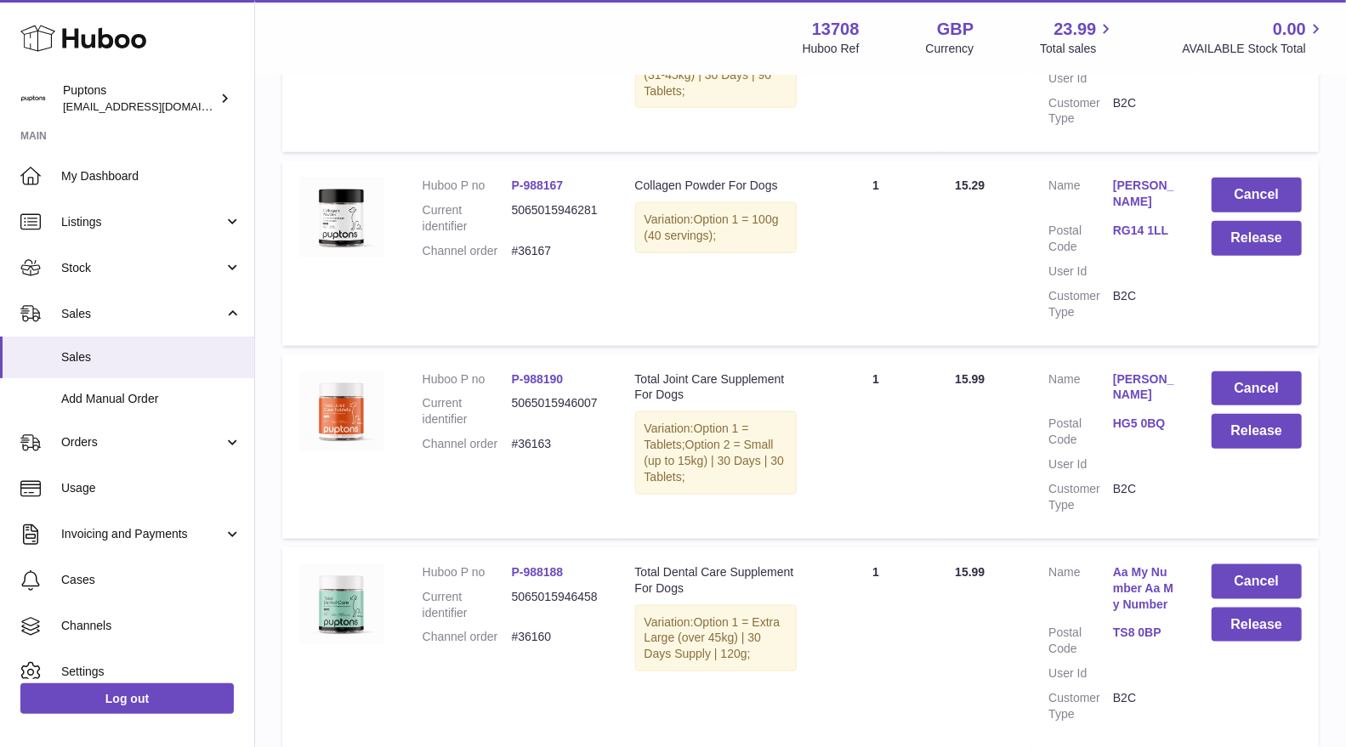
scroll to position [1133, 0]
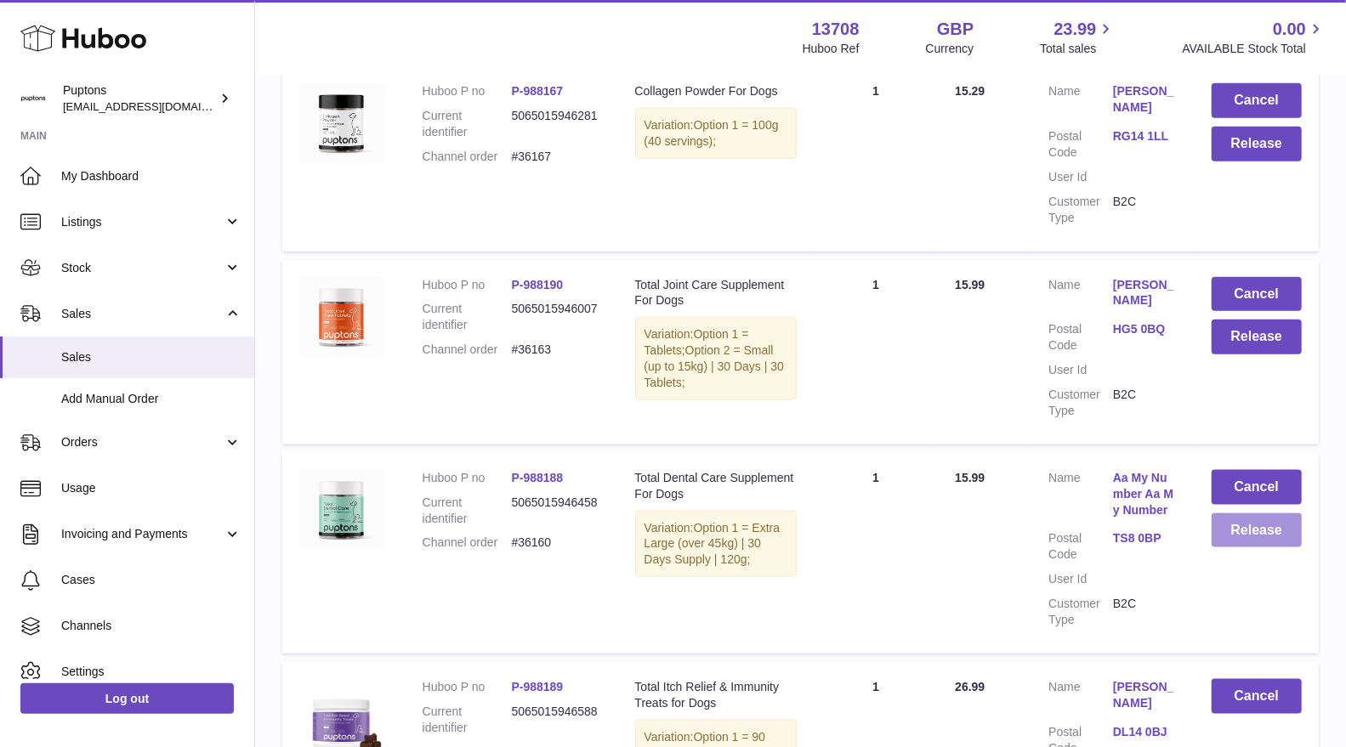
click at [1244, 528] on button "Release" at bounding box center [1256, 530] width 90 height 35
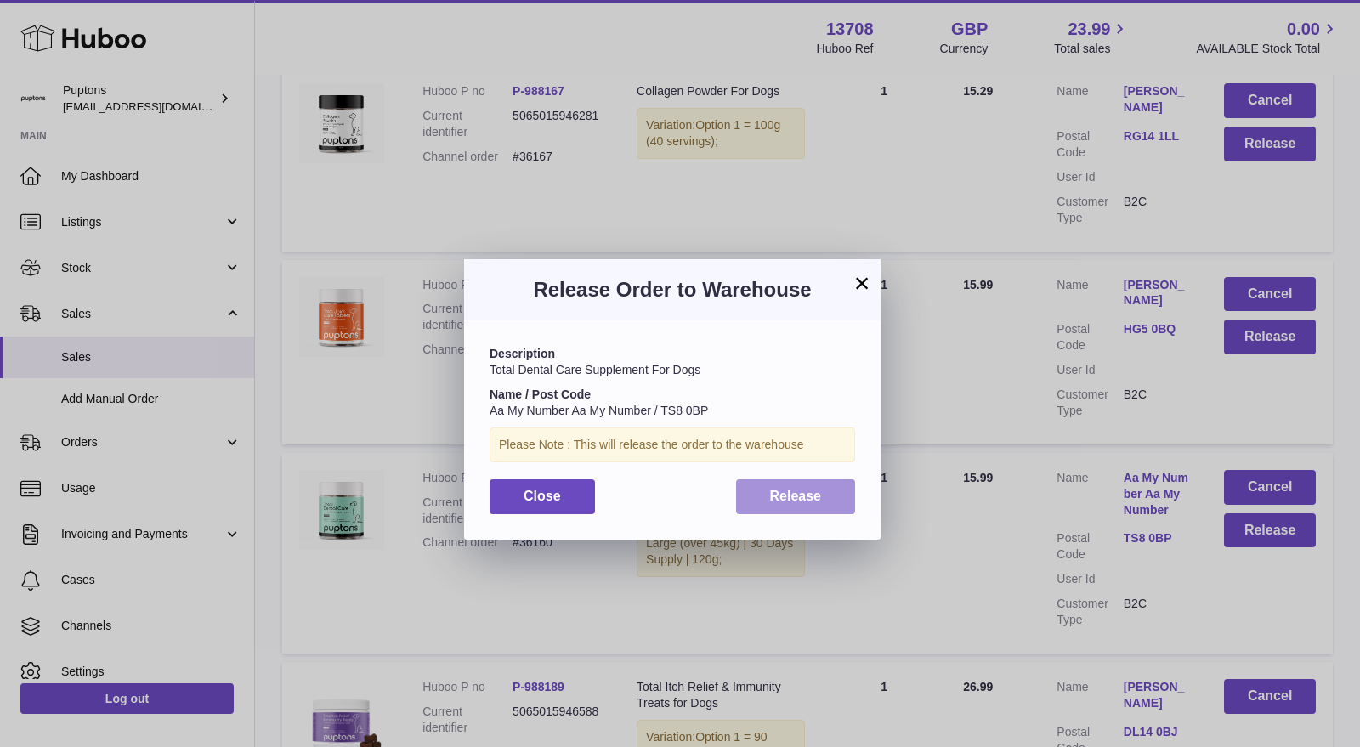
click at [814, 494] on span "Release" at bounding box center [796, 496] width 52 height 14
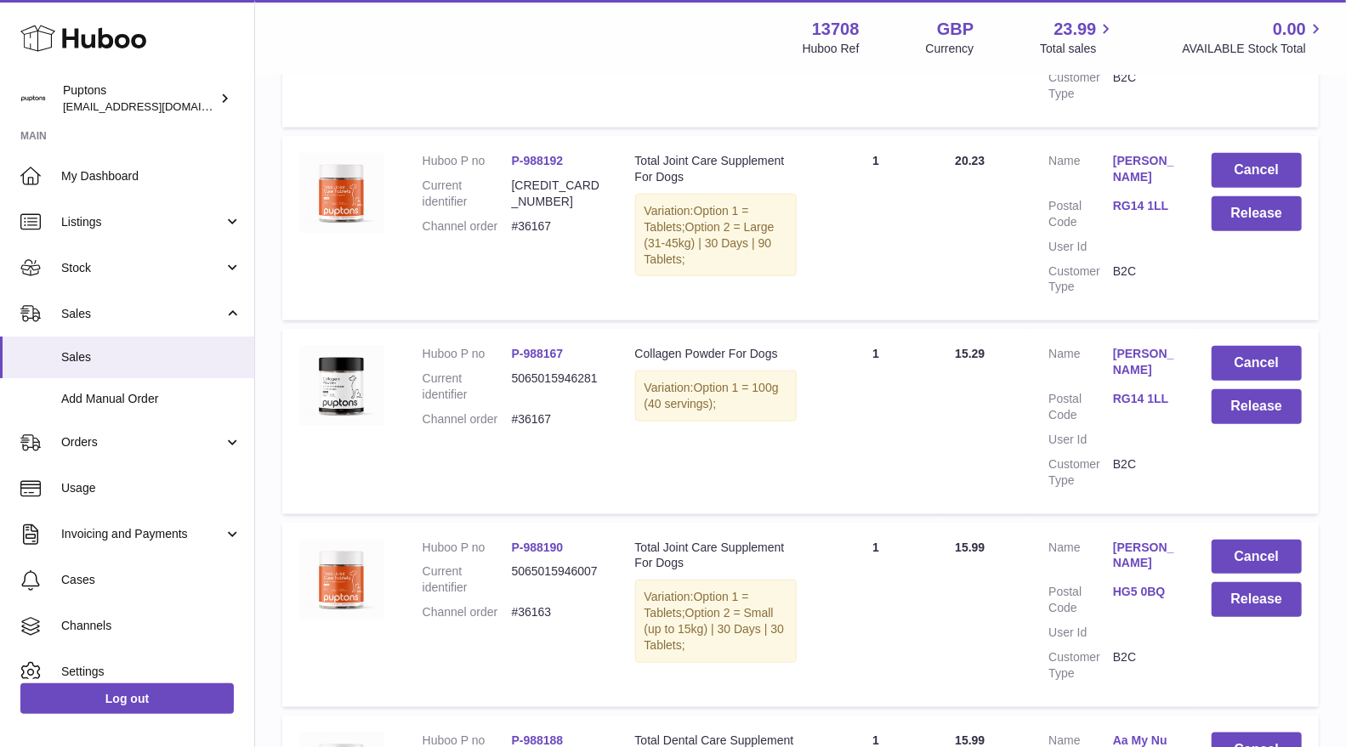
scroll to position [850, 0]
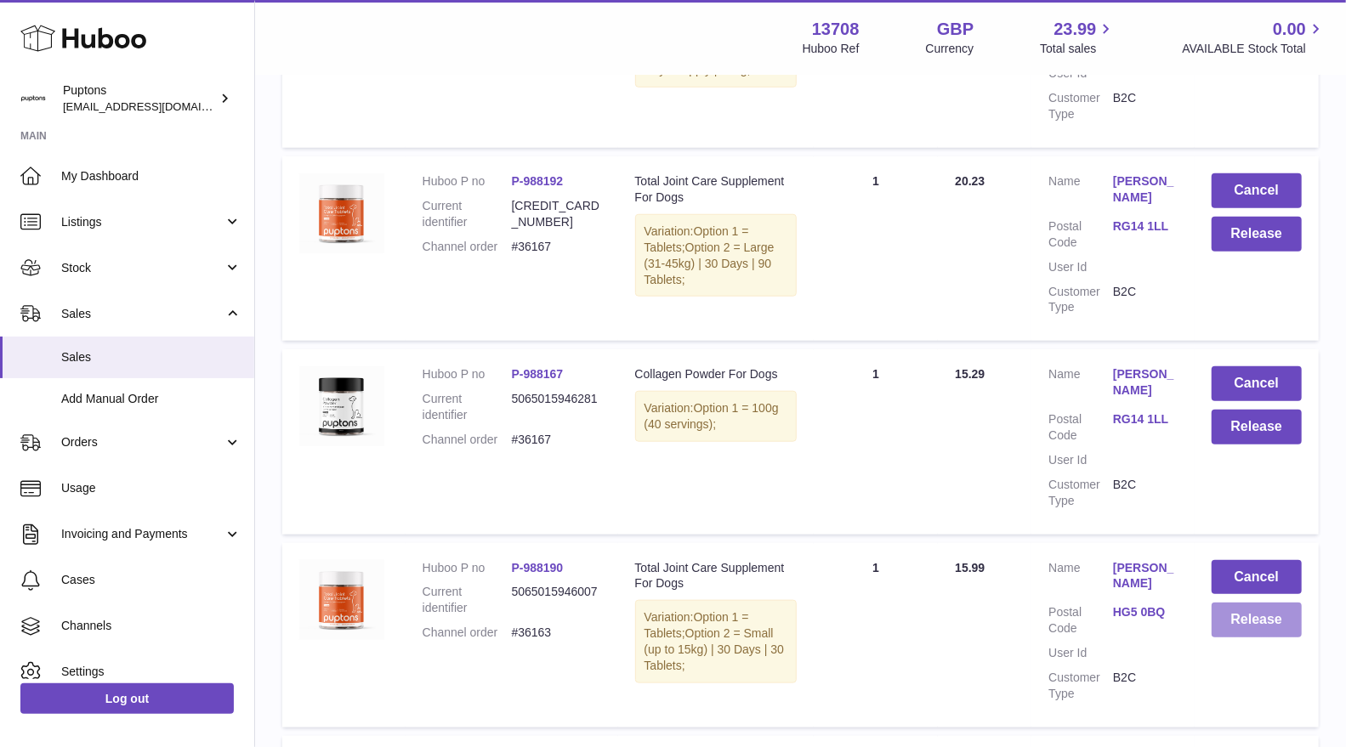
click at [1243, 631] on button "Release" at bounding box center [1256, 620] width 90 height 35
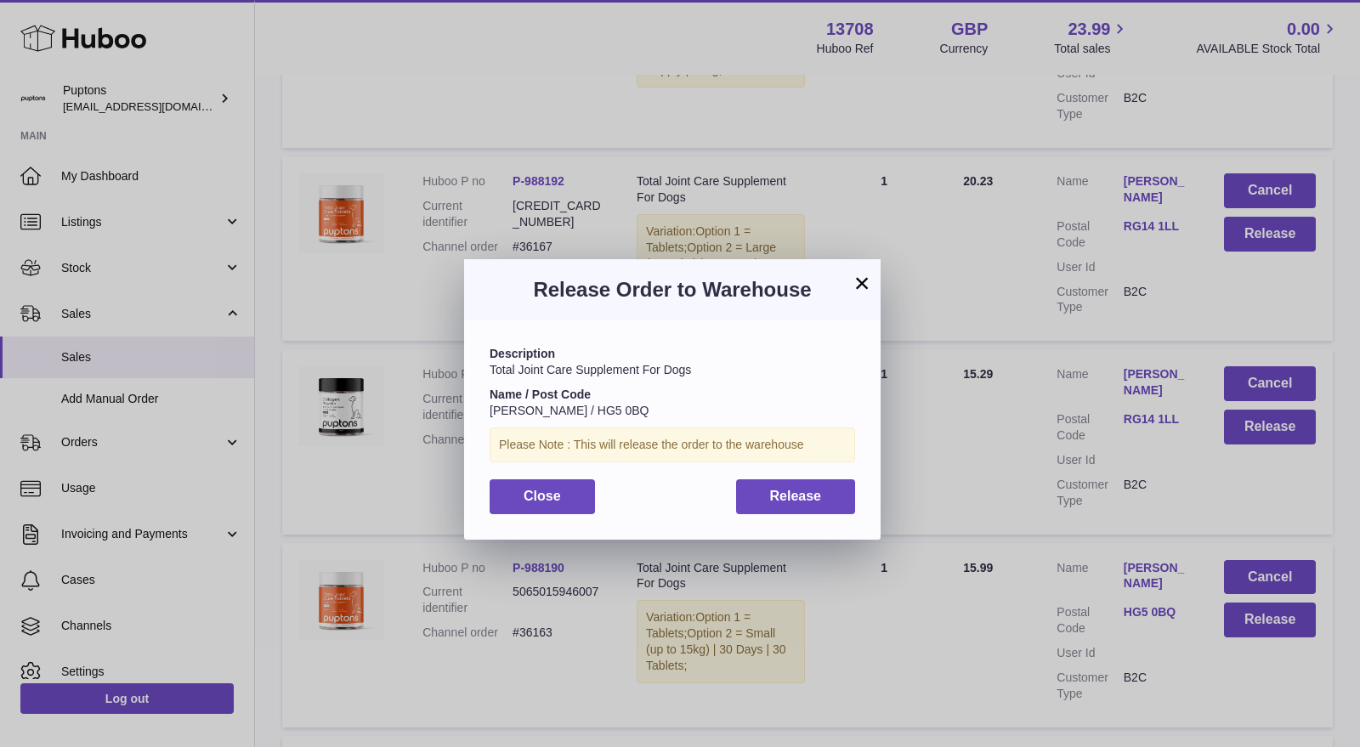
click at [864, 275] on button "×" at bounding box center [862, 283] width 20 height 20
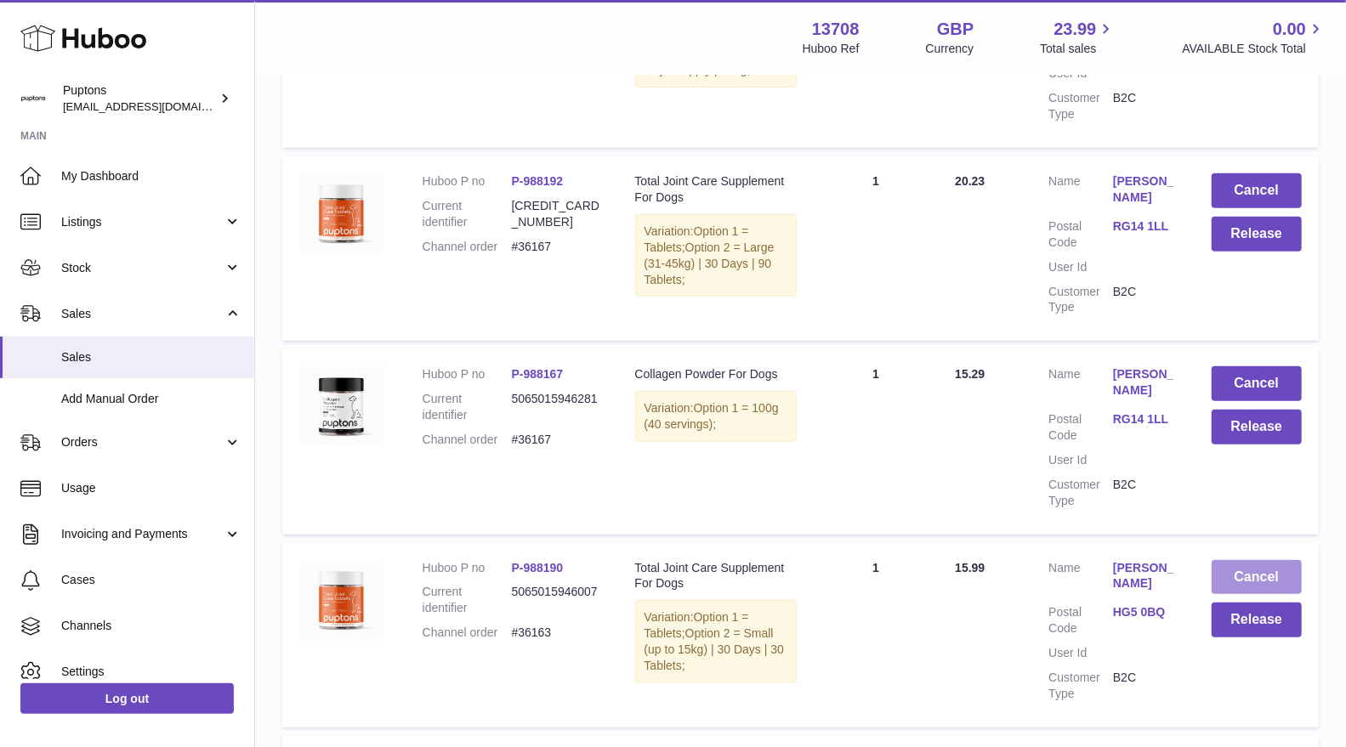
click at [1256, 575] on button "Cancel" at bounding box center [1256, 577] width 90 height 35
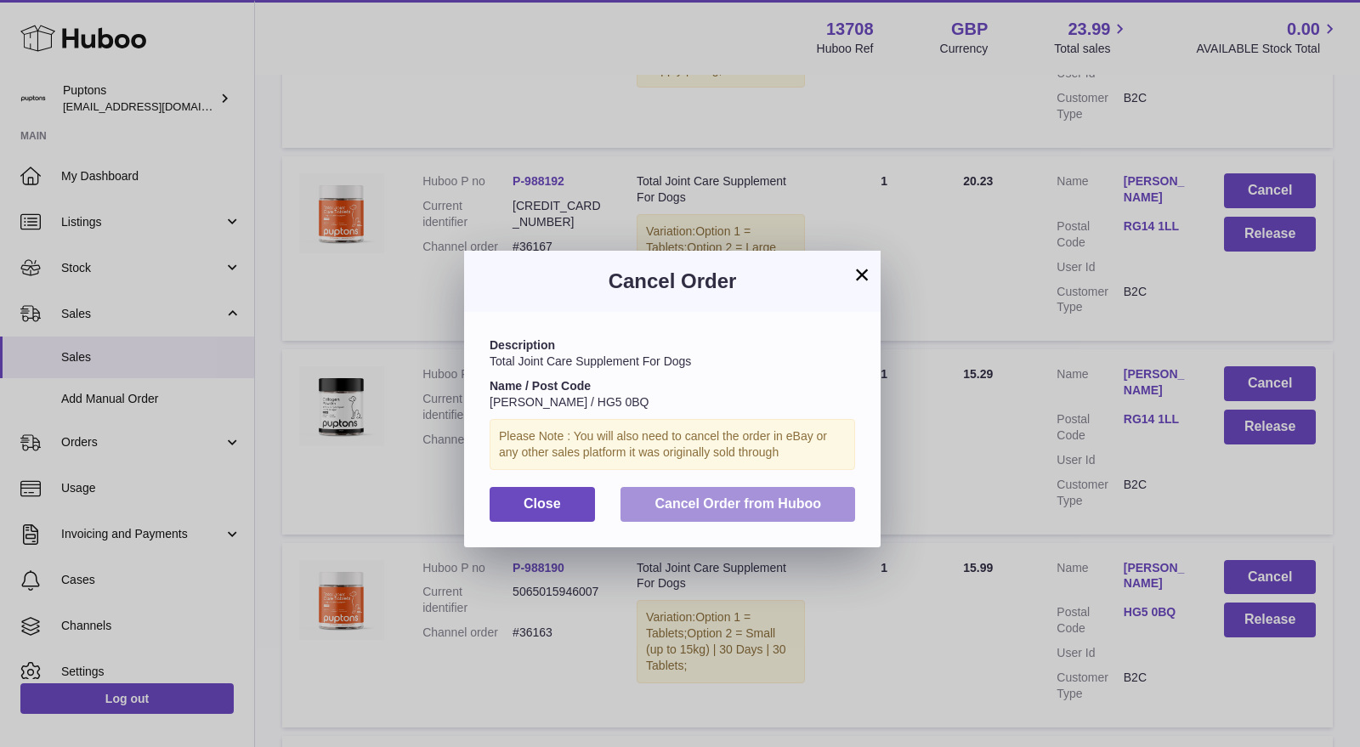
click at [728, 510] on span "Cancel Order from Huboo" at bounding box center [738, 503] width 167 height 14
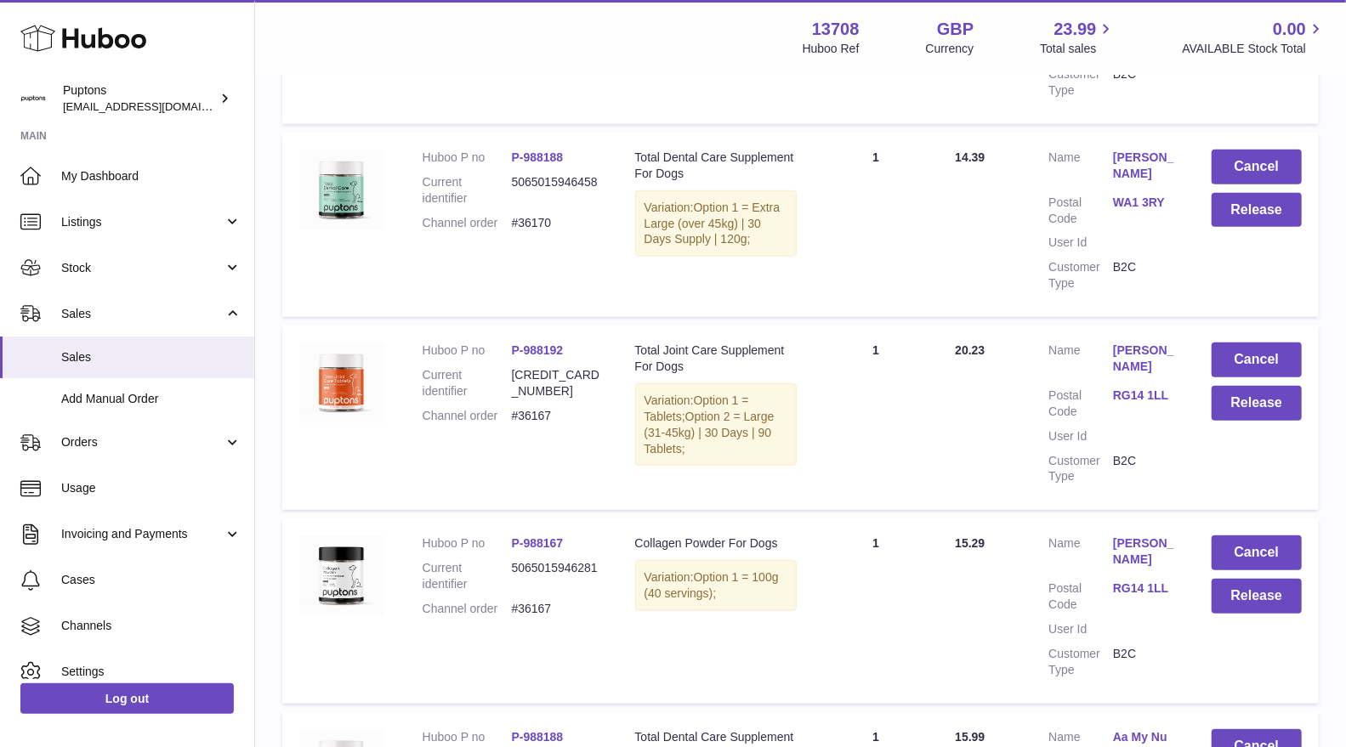
scroll to position [660, 0]
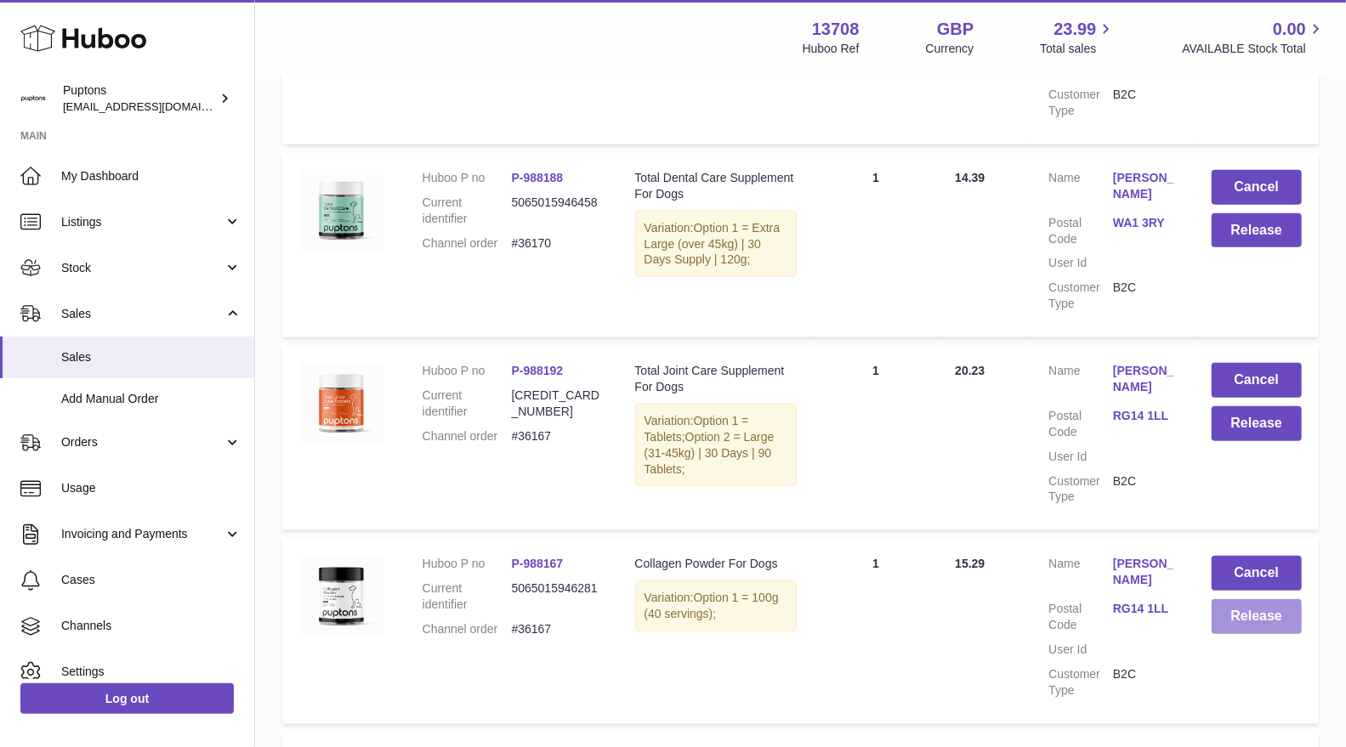
click at [1256, 625] on button "Release" at bounding box center [1256, 616] width 90 height 35
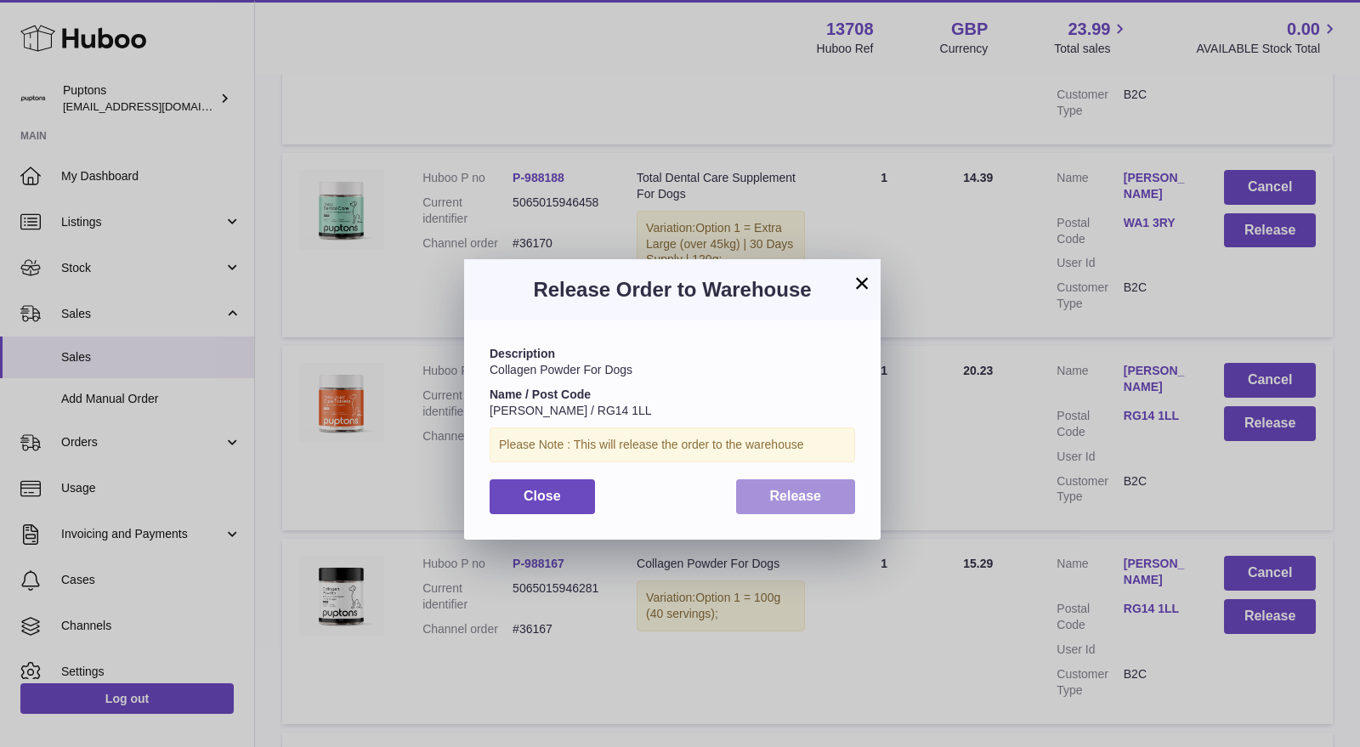
click at [836, 496] on button "Release" at bounding box center [796, 496] width 120 height 35
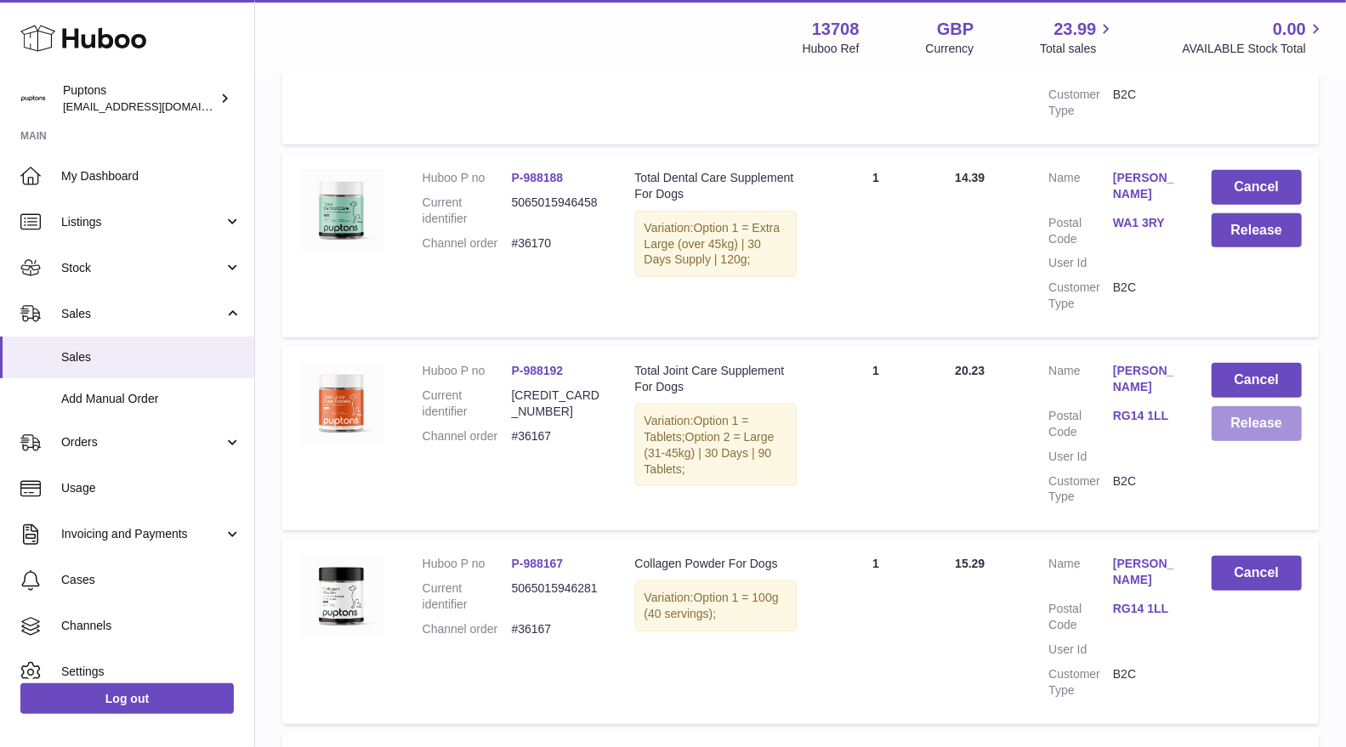
click at [1267, 428] on button "Release" at bounding box center [1256, 423] width 90 height 35
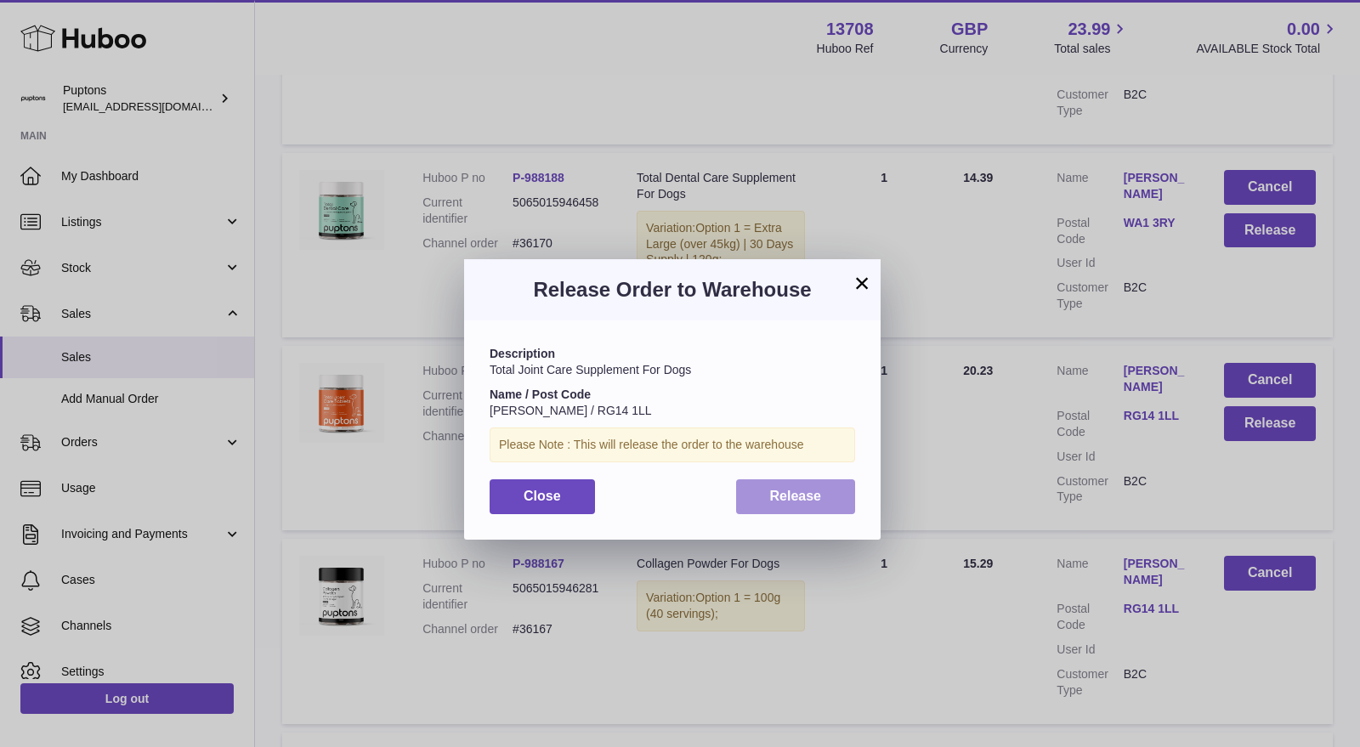
click at [844, 506] on button "Release" at bounding box center [796, 496] width 120 height 35
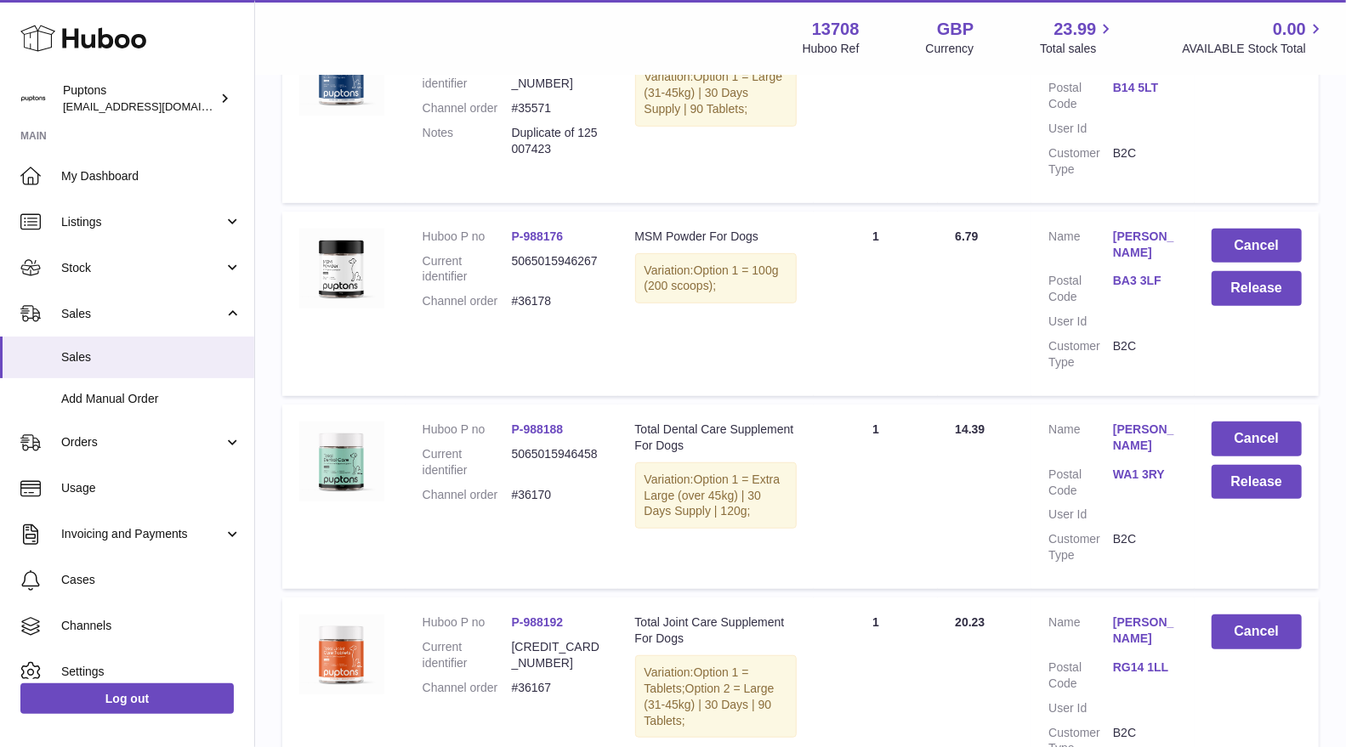
scroll to position [377, 0]
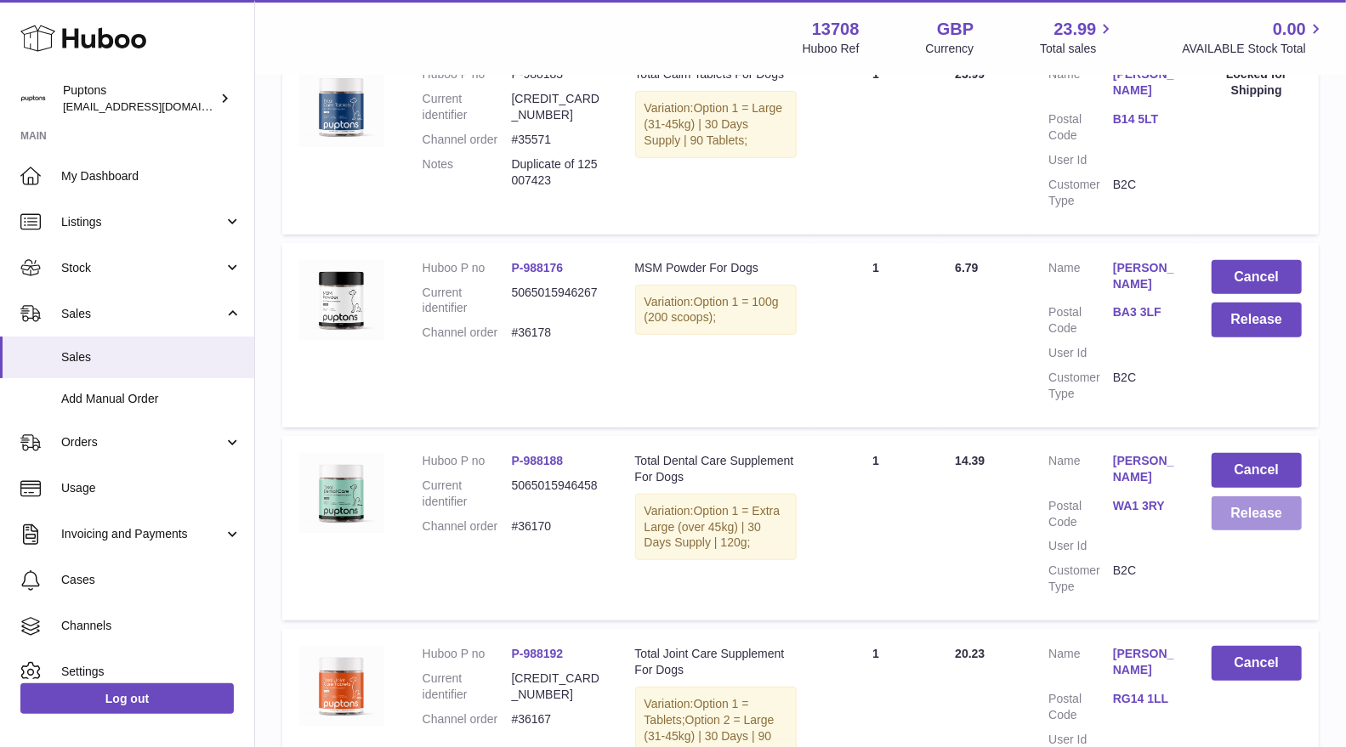
click at [1235, 517] on button "Release" at bounding box center [1256, 513] width 90 height 35
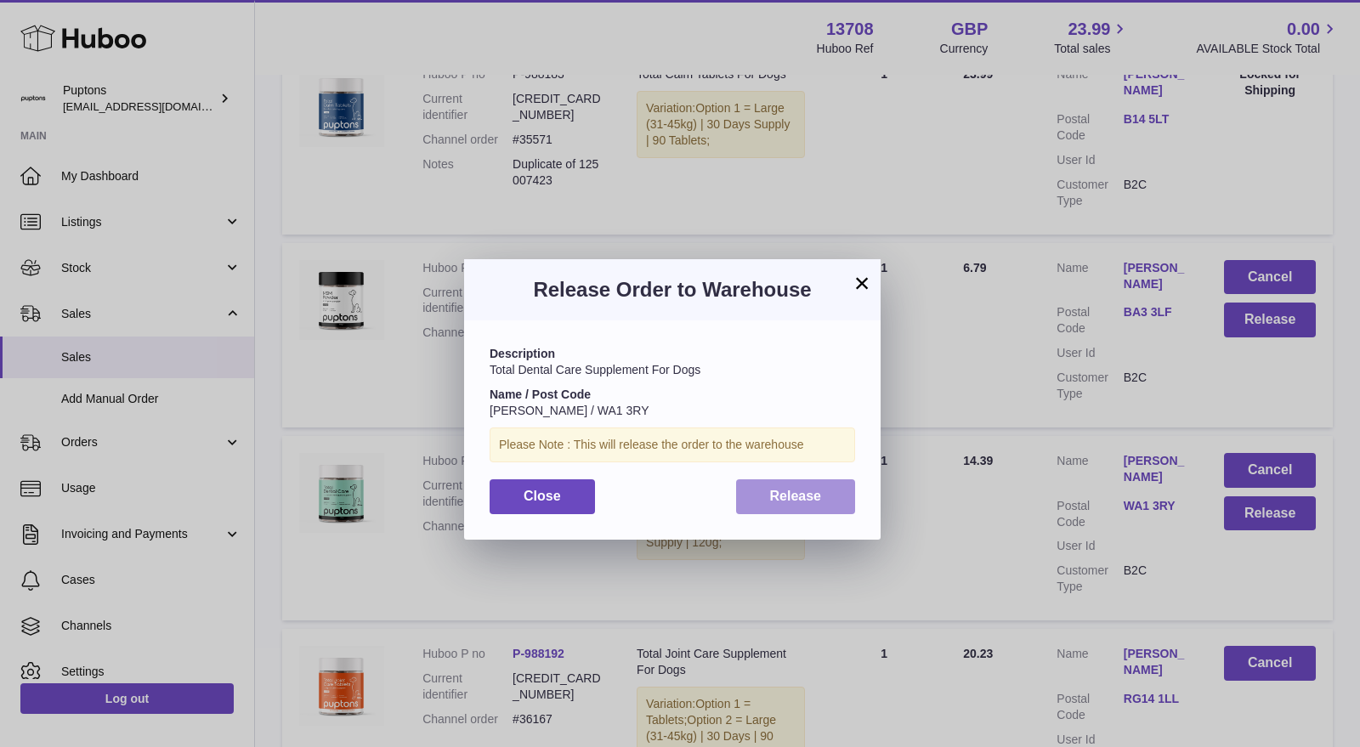
click at [809, 489] on span "Release" at bounding box center [796, 496] width 52 height 14
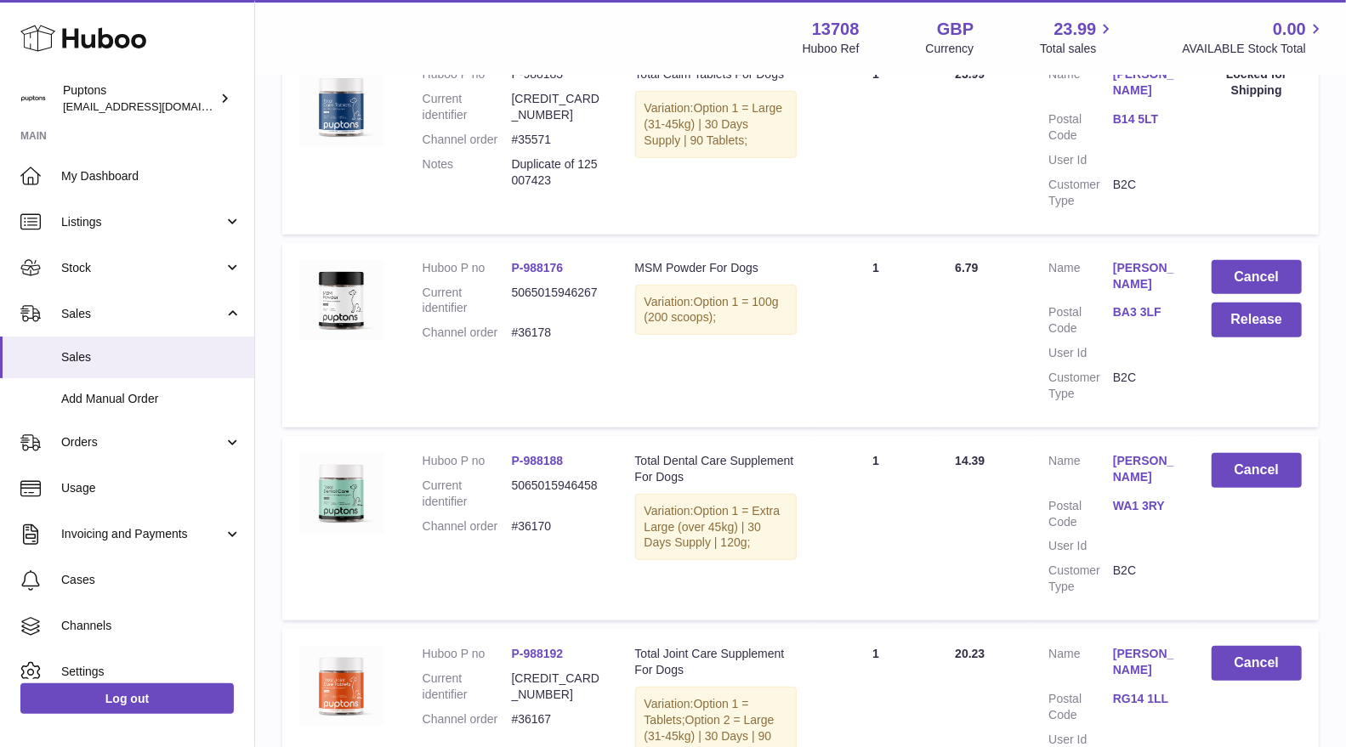
scroll to position [189, 0]
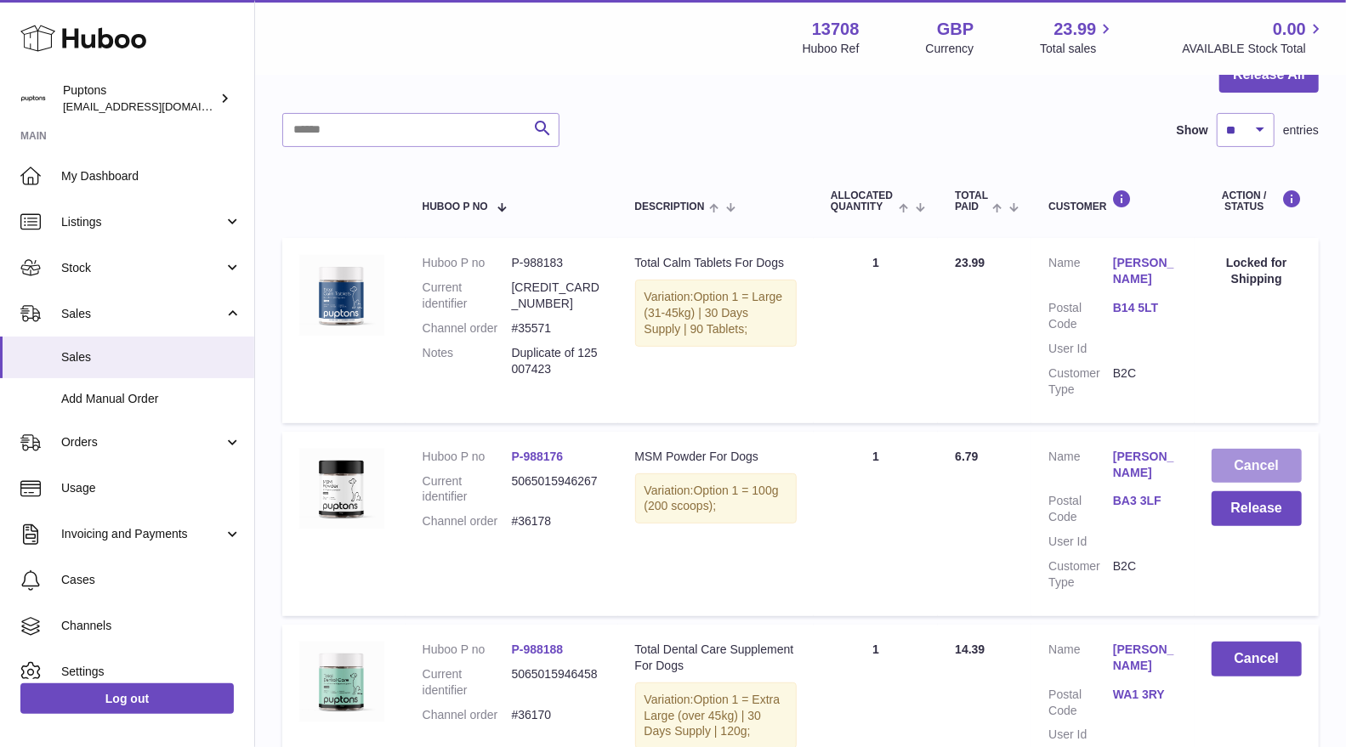
click at [1245, 462] on button "Cancel" at bounding box center [1256, 466] width 90 height 35
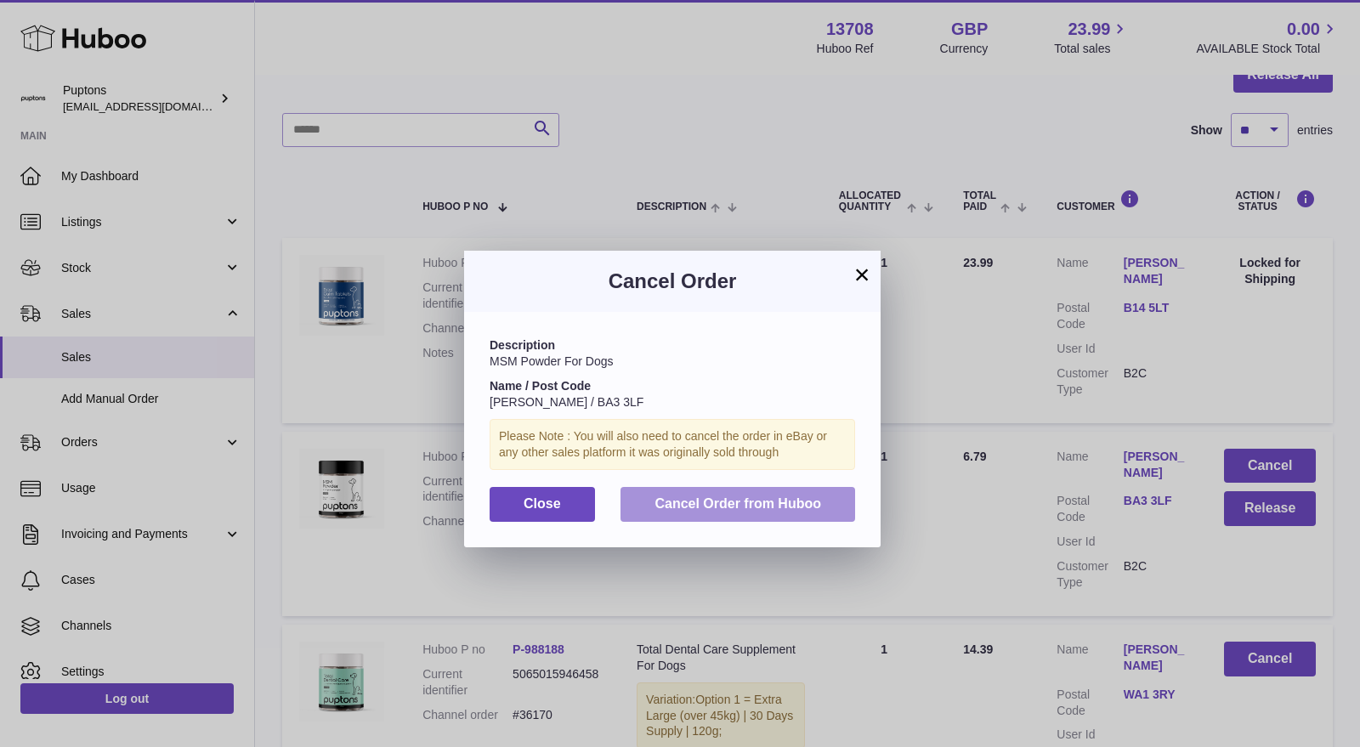
click at [831, 496] on button "Cancel Order from Huboo" at bounding box center [738, 504] width 235 height 35
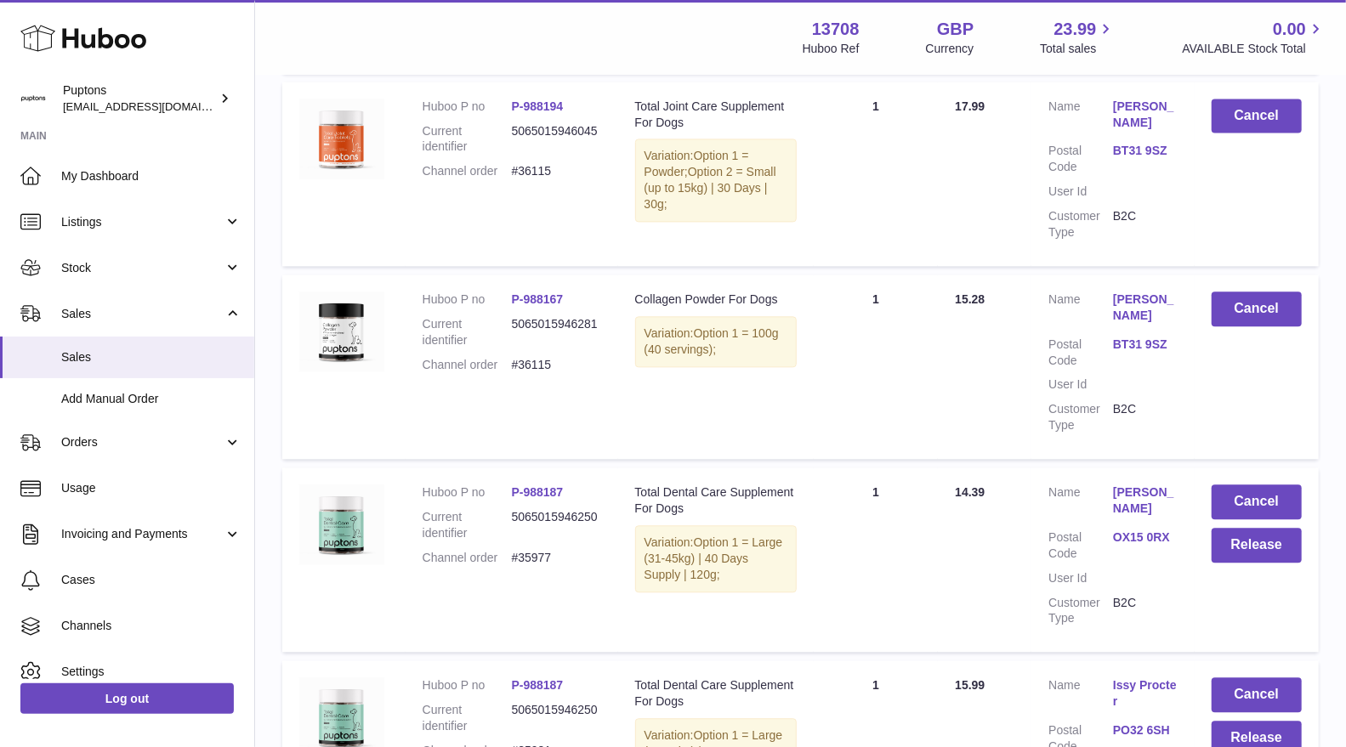
scroll to position [2077, 0]
